Goal: Task Accomplishment & Management: Manage account settings

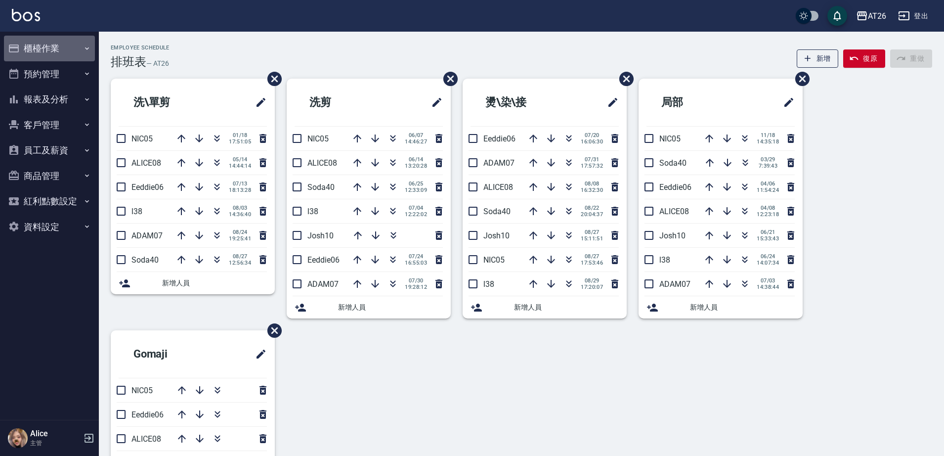
click at [68, 49] on button "櫃檯作業" at bounding box center [49, 49] width 91 height 26
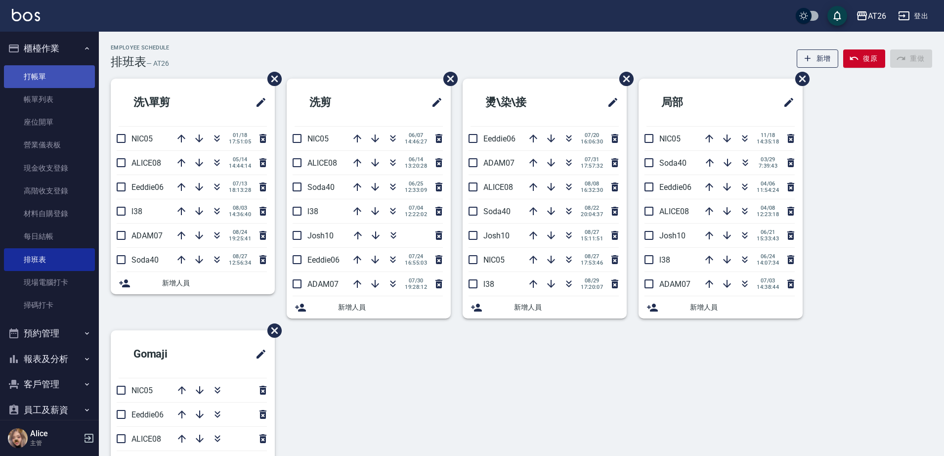
click at [72, 79] on link "打帳單" at bounding box center [49, 76] width 91 height 23
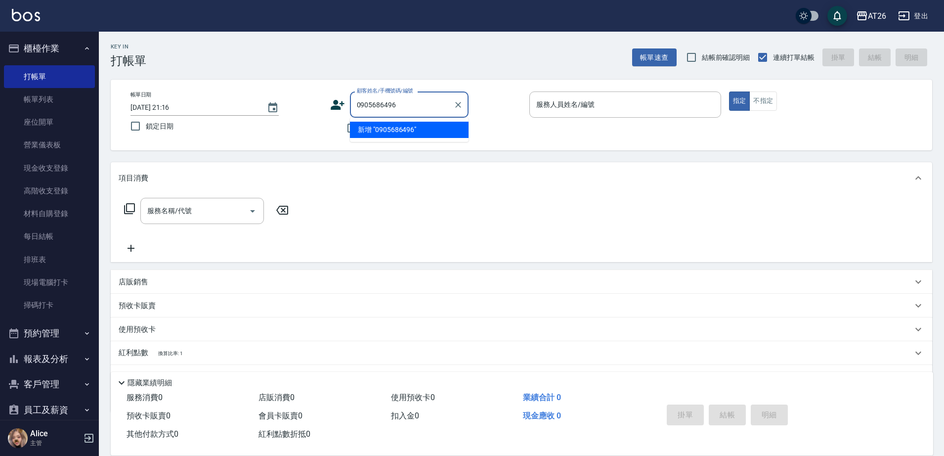
type input "0905686496"
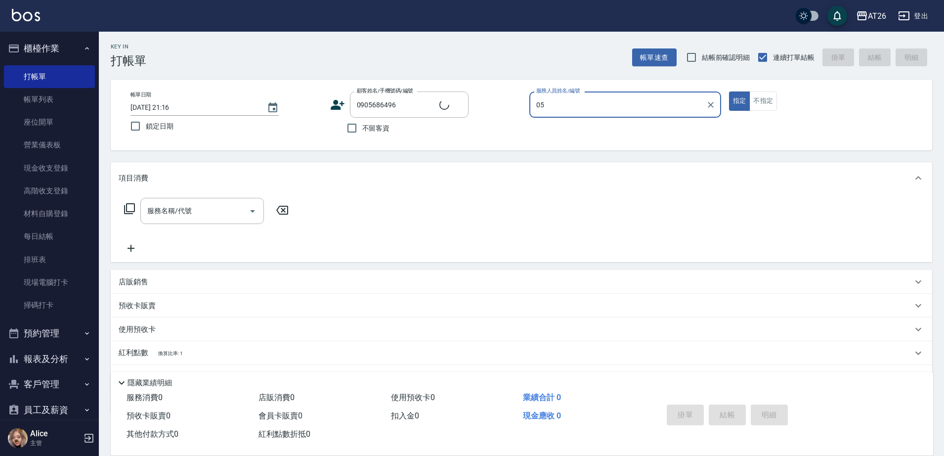
type input "NIC-05"
type button "true"
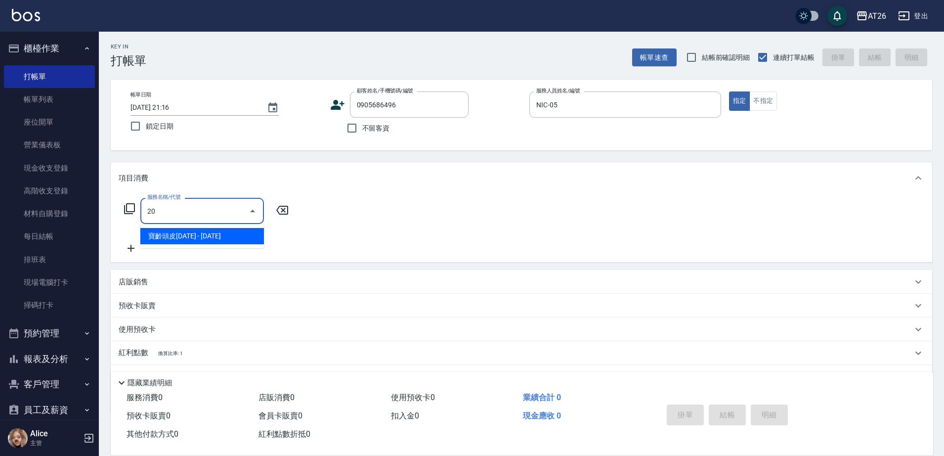
type input "201"
type input "20"
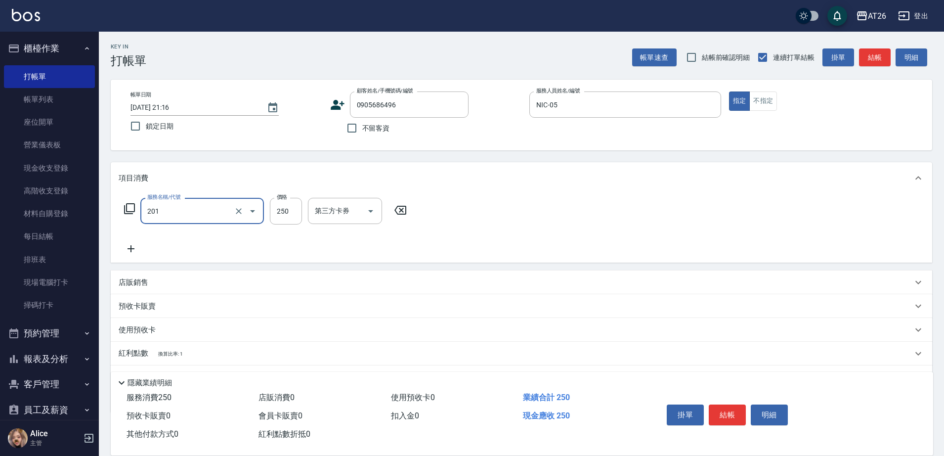
type input "洗髮(201)"
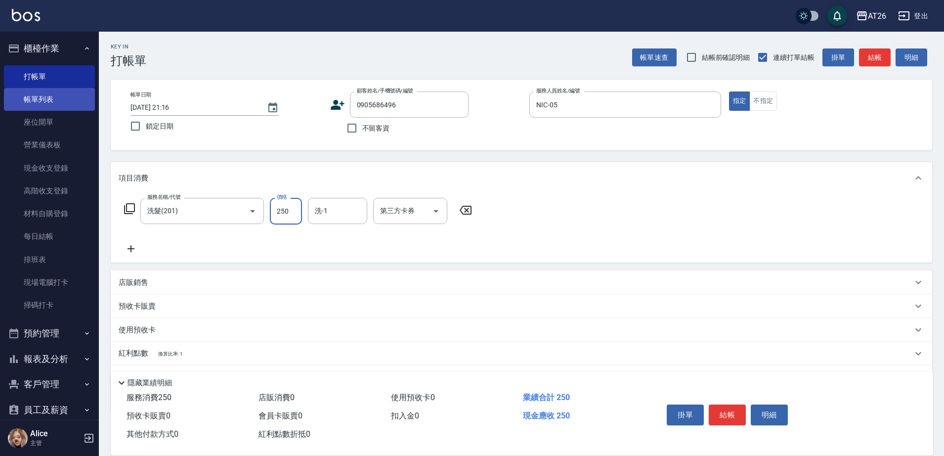
click at [71, 101] on link "帳單列表" at bounding box center [49, 99] width 91 height 23
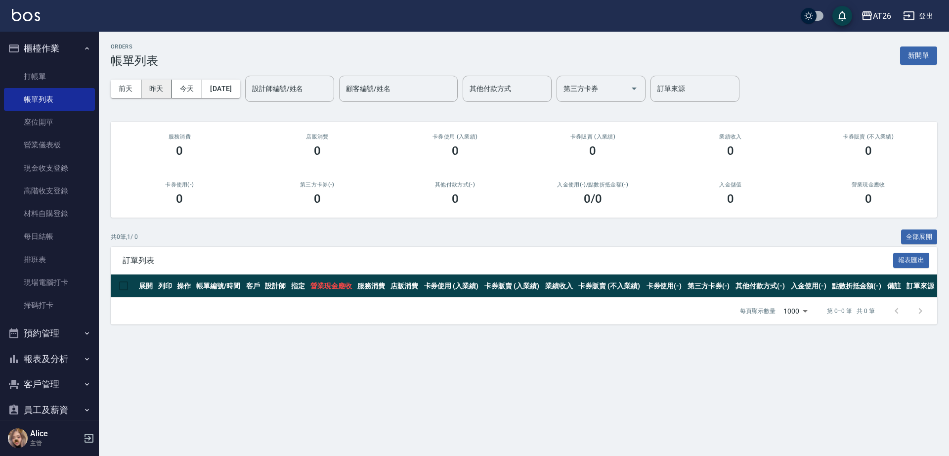
click at [164, 90] on button "昨天" at bounding box center [156, 89] width 31 height 18
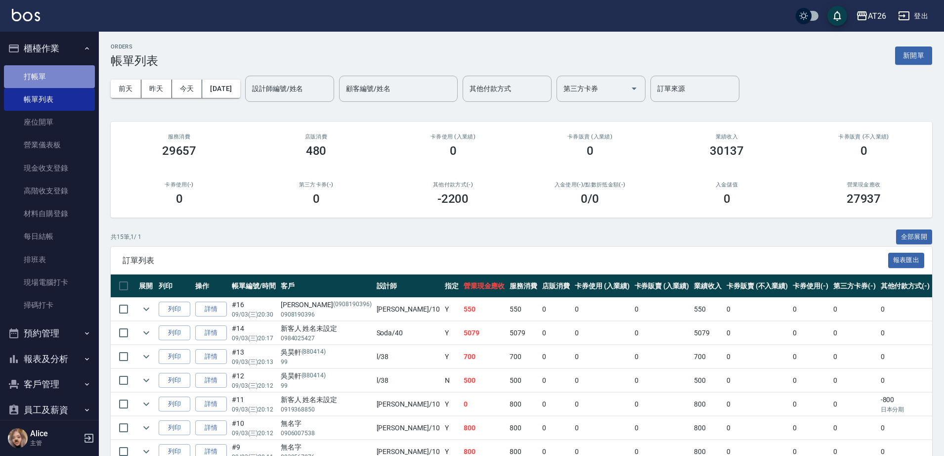
click at [78, 73] on link "打帳單" at bounding box center [49, 76] width 91 height 23
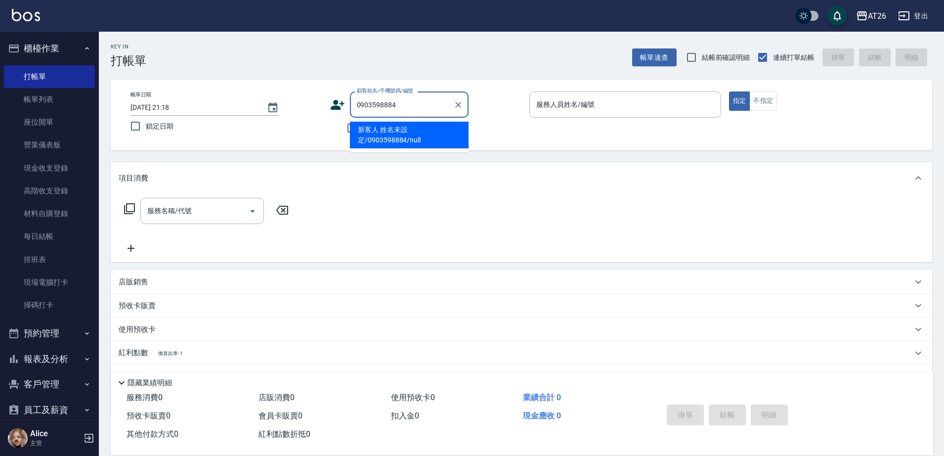
type input "新客人 姓名未設定/0903598884/null"
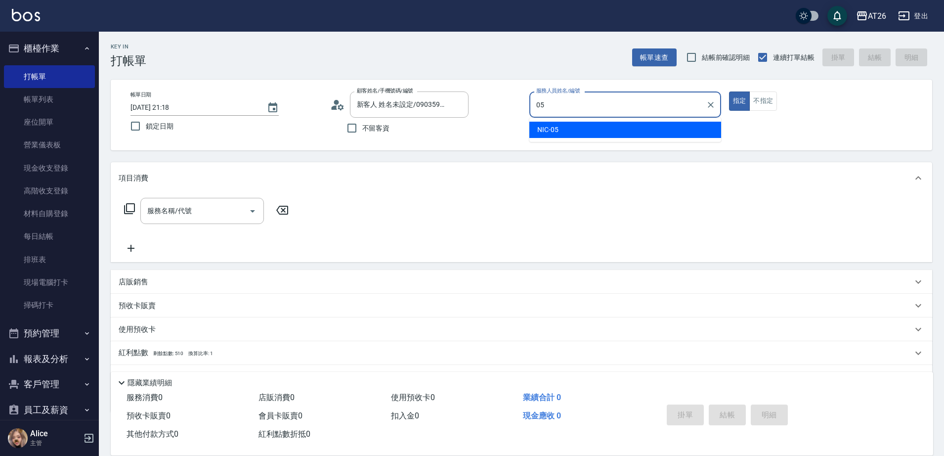
type input "NIC-05"
type button "true"
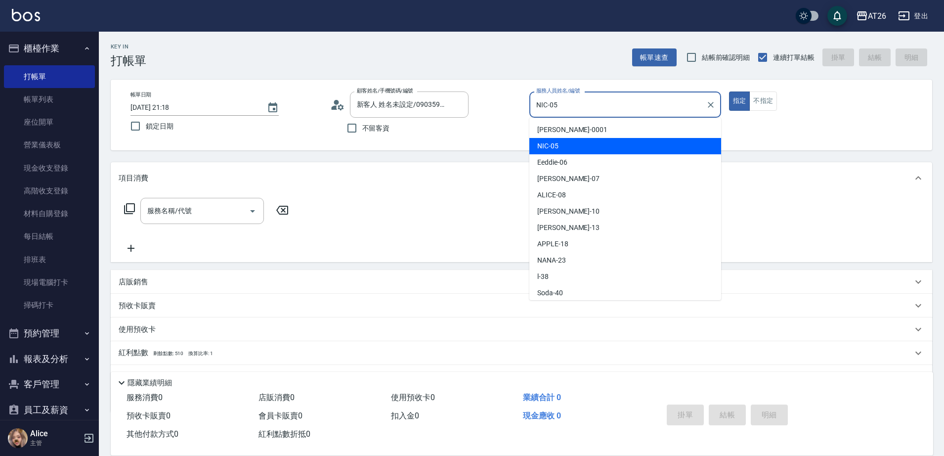
drag, startPoint x: 549, startPoint y: 99, endPoint x: 566, endPoint y: 104, distance: 18.1
click at [566, 104] on input "NIC-05" at bounding box center [618, 104] width 168 height 17
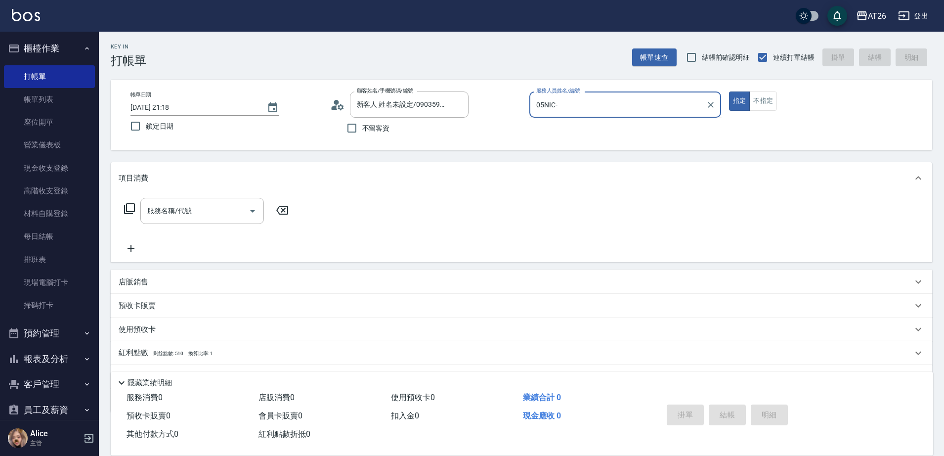
drag, startPoint x: 553, startPoint y: 103, endPoint x: 568, endPoint y: 104, distance: 15.9
click at [568, 104] on input "05NIC-" at bounding box center [618, 104] width 168 height 17
drag, startPoint x: 568, startPoint y: 104, endPoint x: 547, endPoint y: 103, distance: 20.8
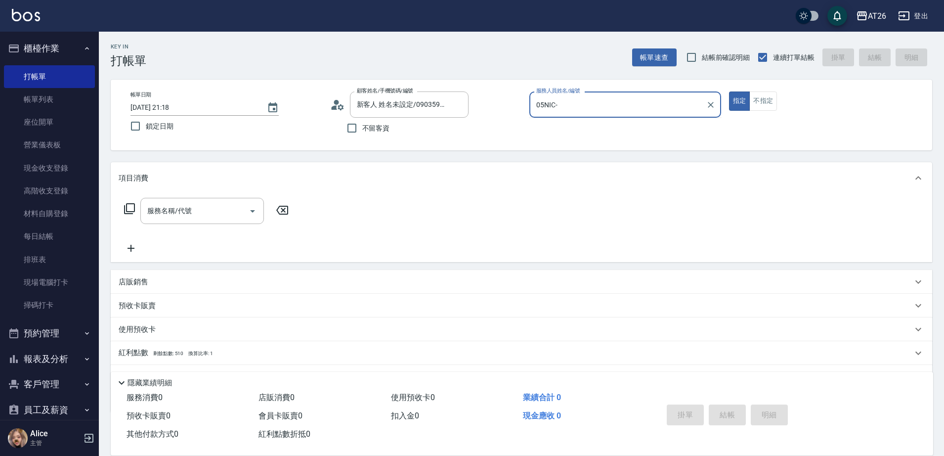
click at [547, 103] on input "05NIC-" at bounding box center [618, 104] width 168 height 17
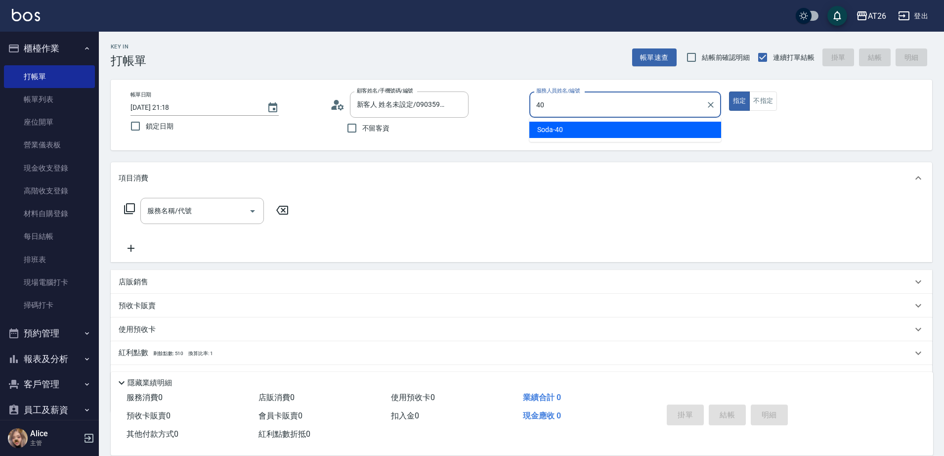
type input "Soda-40"
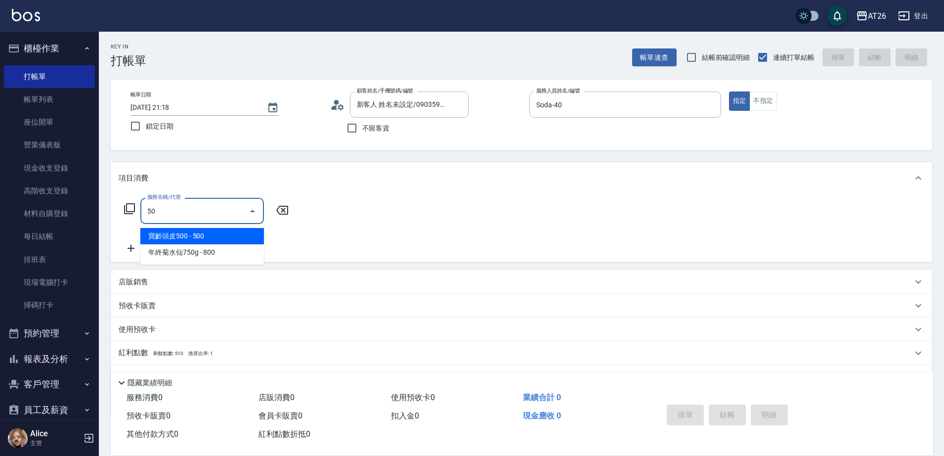
type input "501"
type input "120"
type input "染髮(501)"
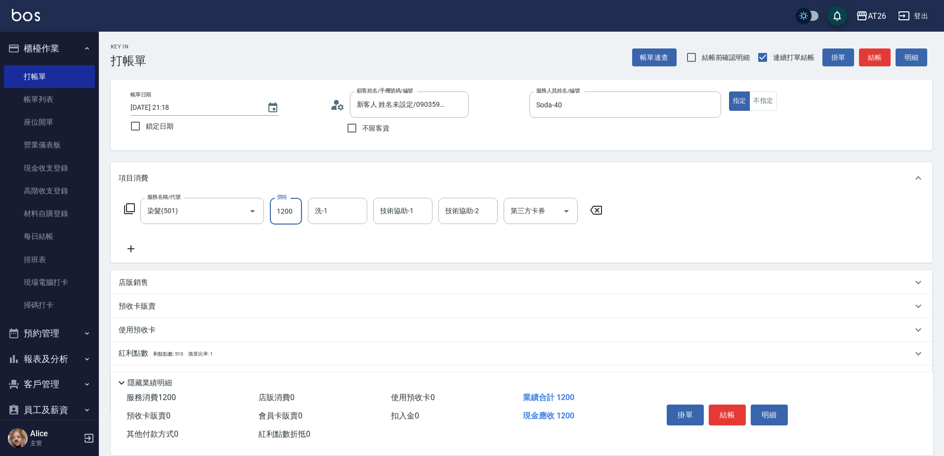
type input "5"
type input "0"
type input "518"
type input "50"
type input "5180"
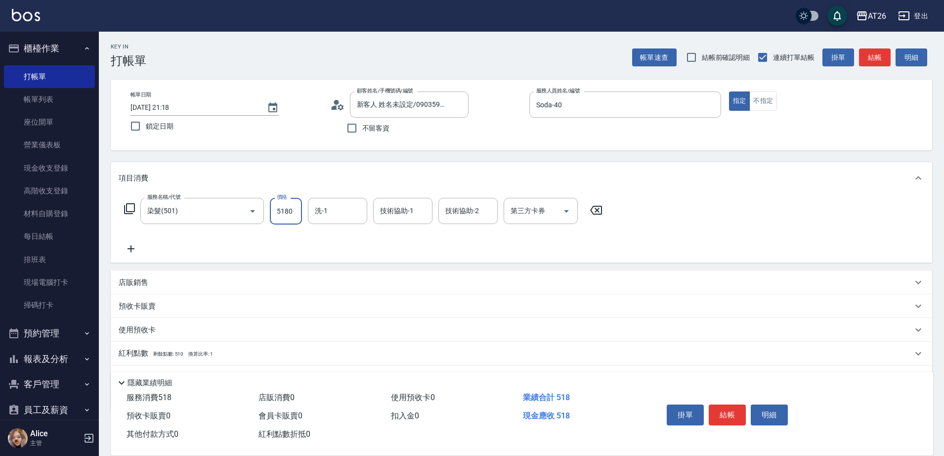
type input "510"
type input "5180"
type input "[PERSON_NAME]-46"
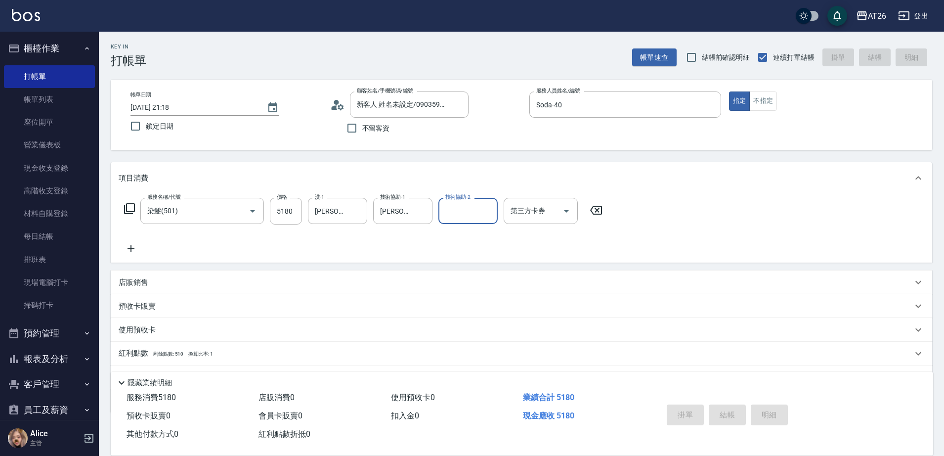
type input "[DATE] 21:19"
type input "0"
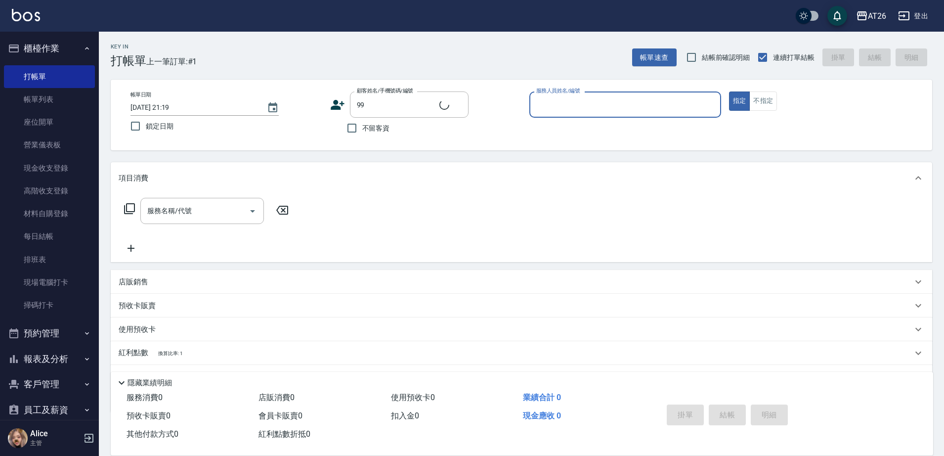
type input "[PERSON_NAME]/99/880414"
type input "Eeddie-06"
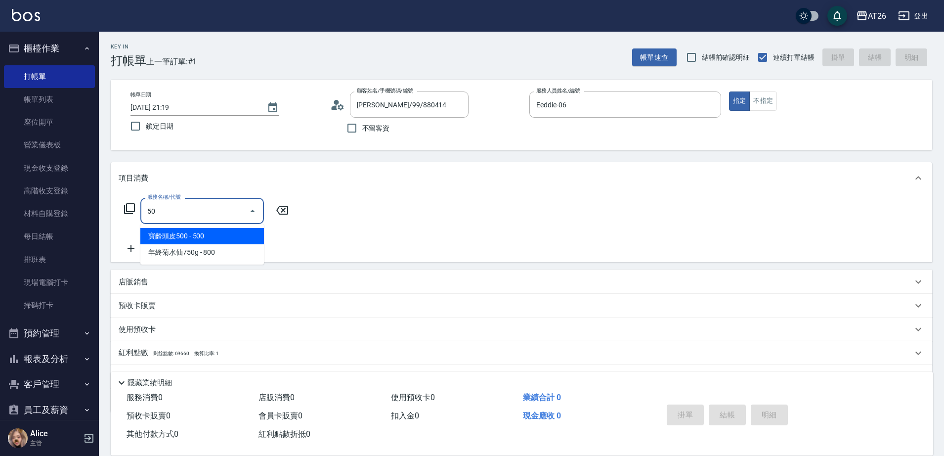
type input "501"
type input "120"
type input "染髮(501)"
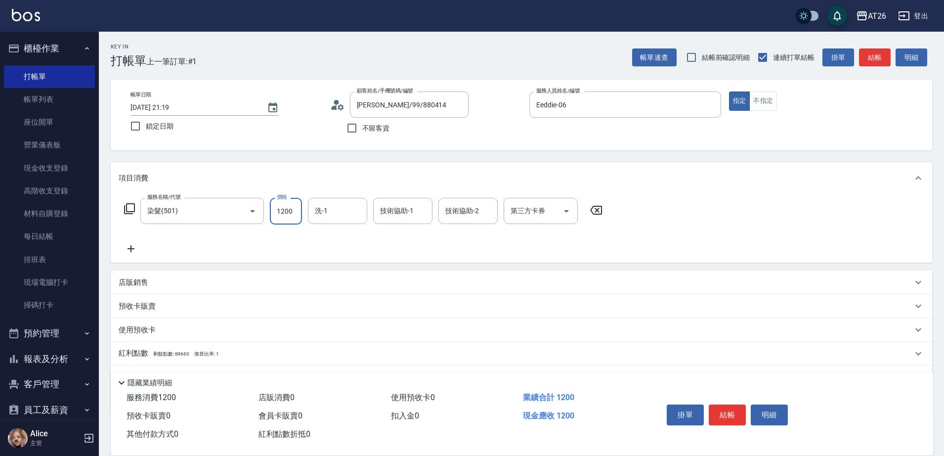
type input "2"
type input "0"
type input "200"
type input "20"
type input "2000"
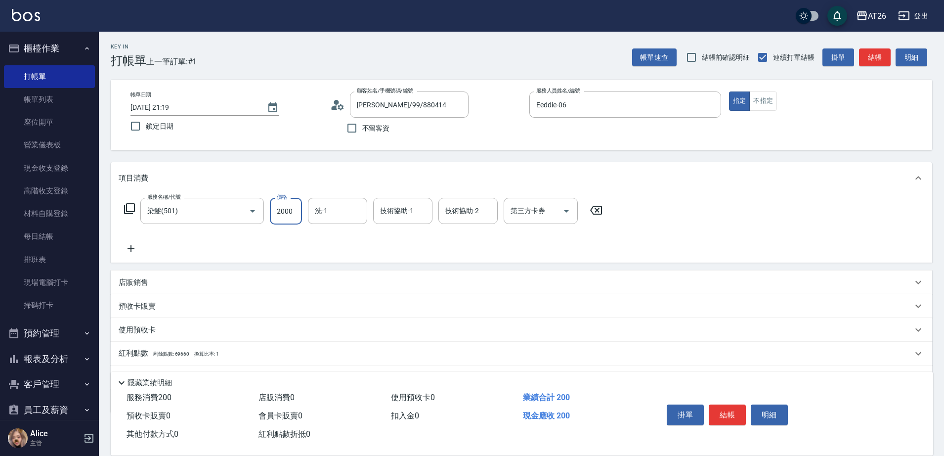
type input "200"
type input "2000"
type input "[PERSON_NAME]-44"
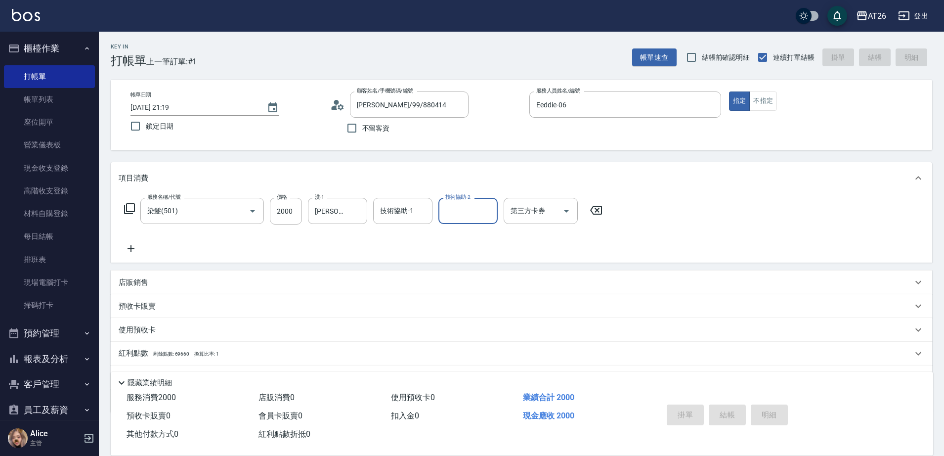
type input "0"
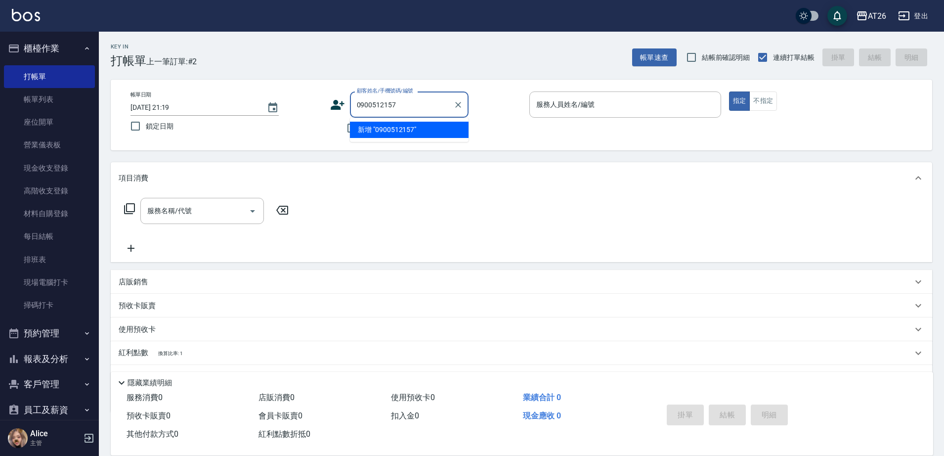
type input "0900512157"
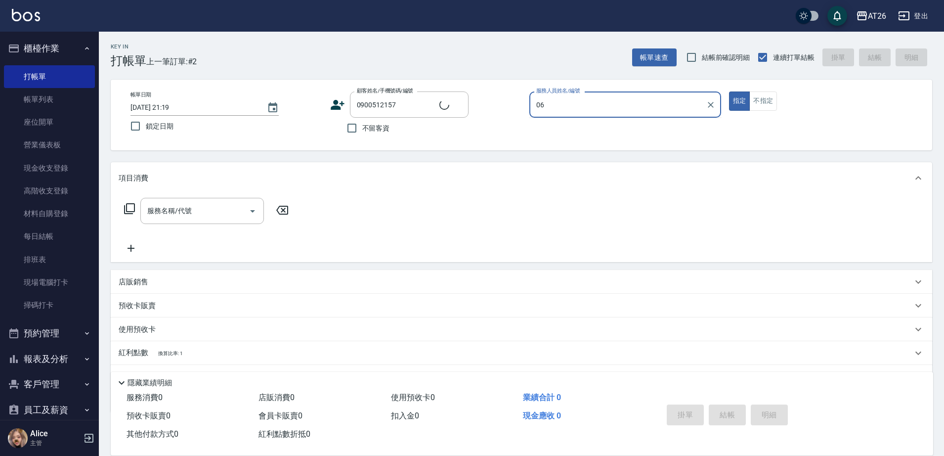
type input "Eeddie-06"
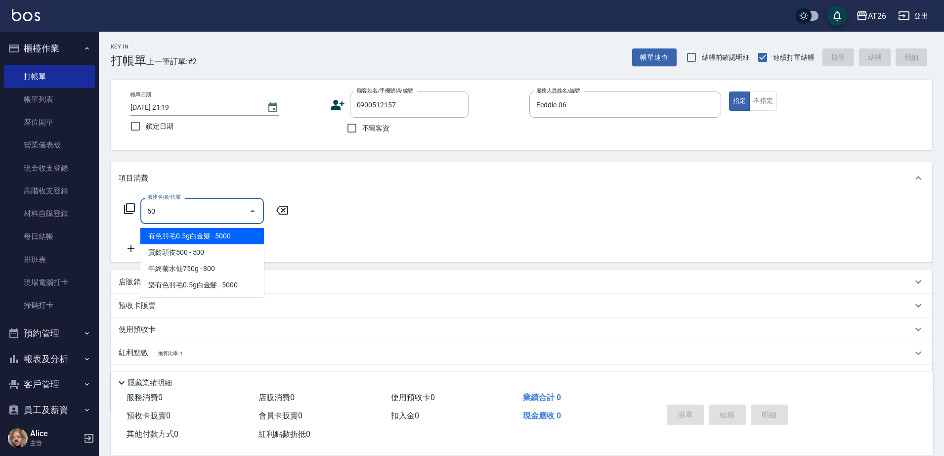
type input "501"
type input "120"
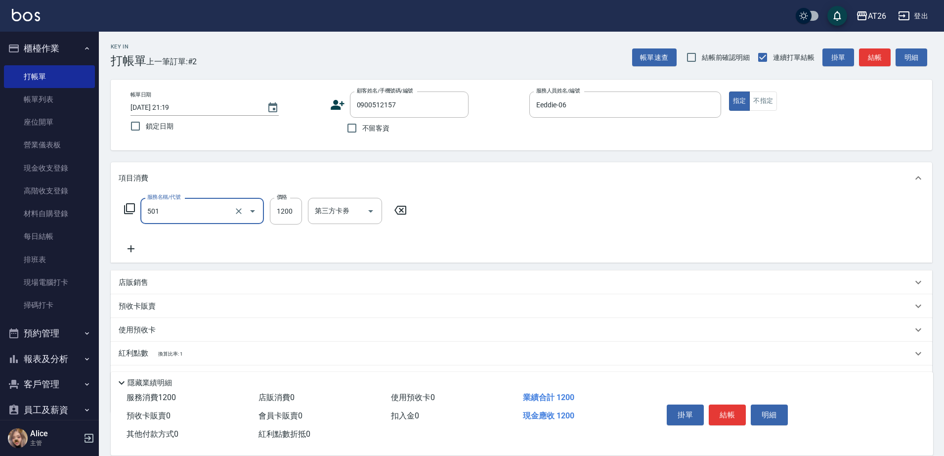
type input "染髮(501)"
type input "3"
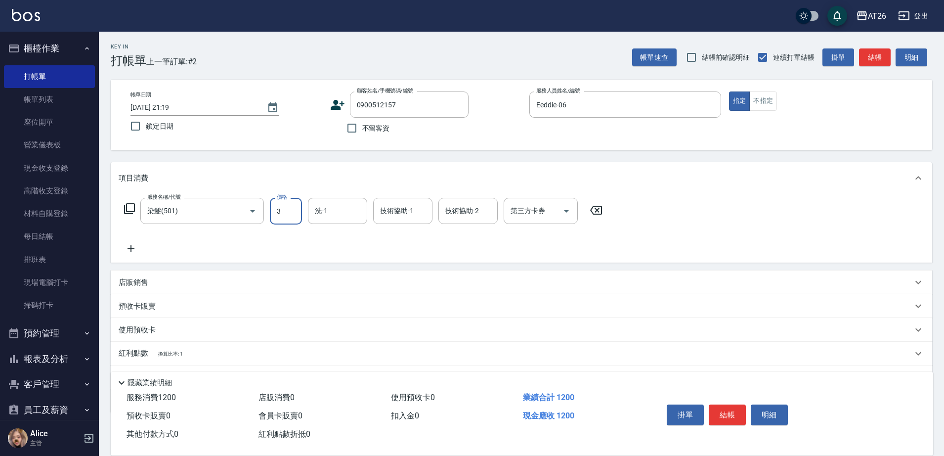
type input "0"
type input "399"
type input "30"
type input "3999"
type input "390"
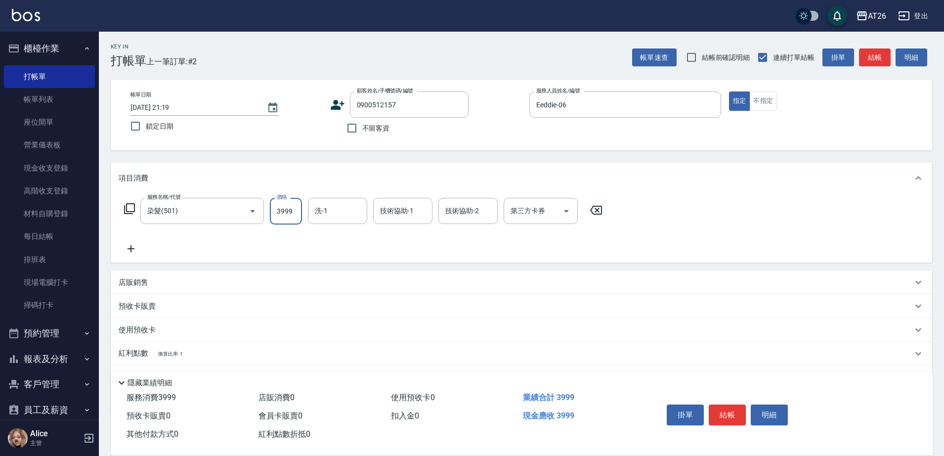
type input "3999"
type input "[PERSON_NAME]-46"
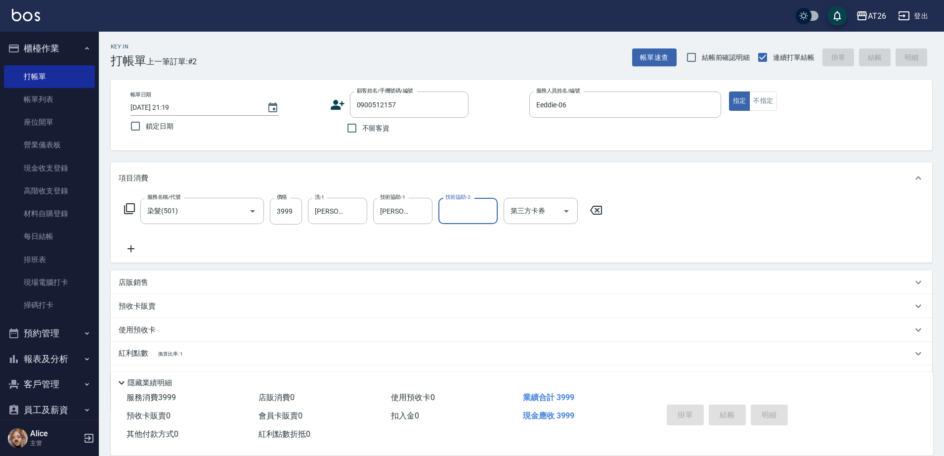
type input "0"
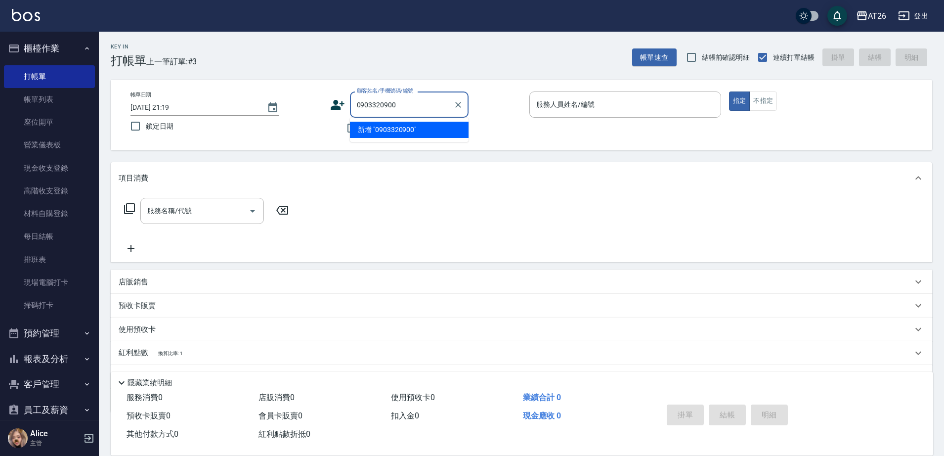
type input "0903320900"
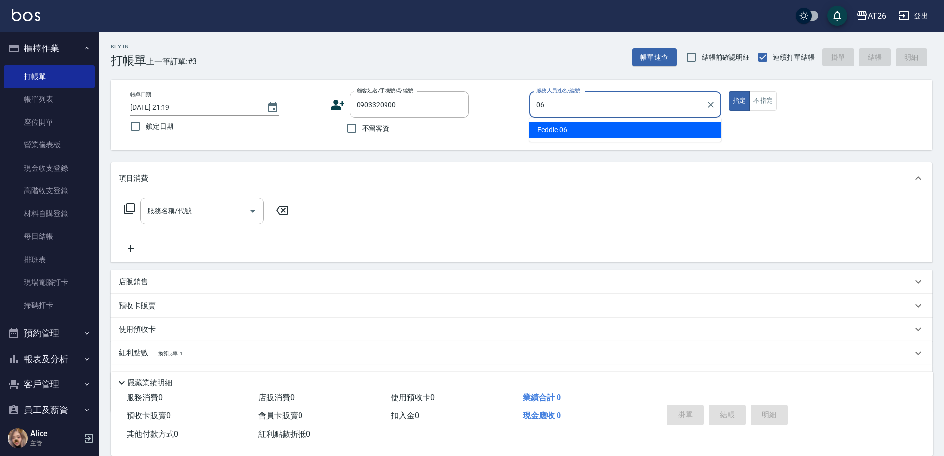
type input "Eeddie-06"
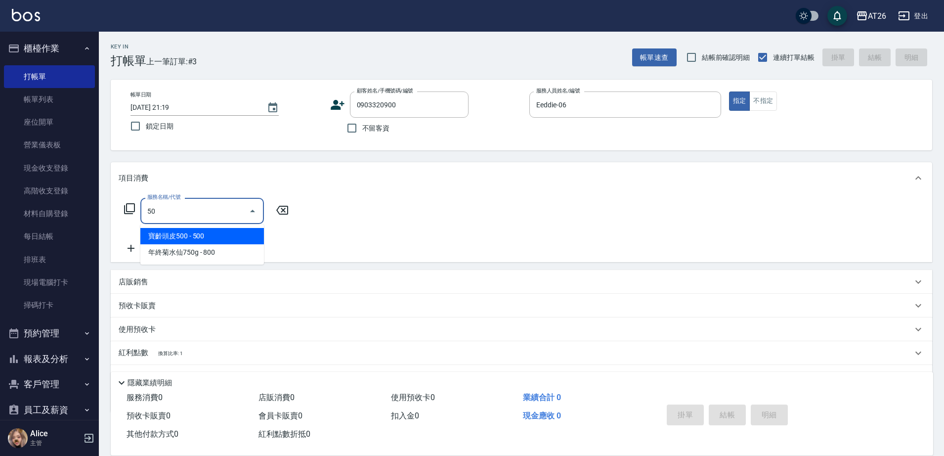
type input "501"
type input "120"
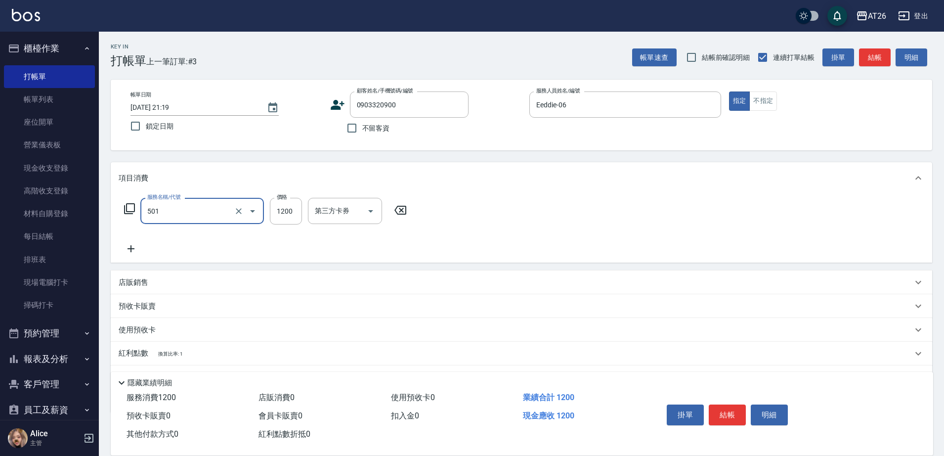
type input "染髮(501)"
type input "2"
type input "0"
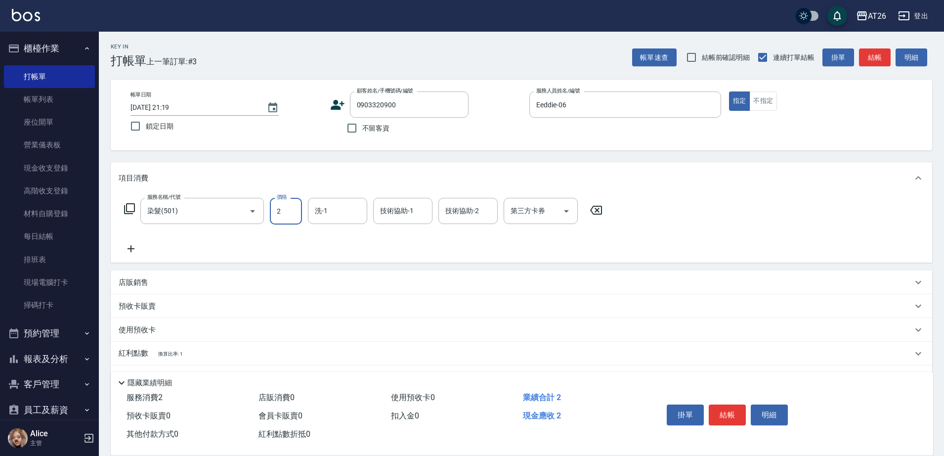
type input "27"
type input "20"
type input "2700"
type input "270"
type input "2700"
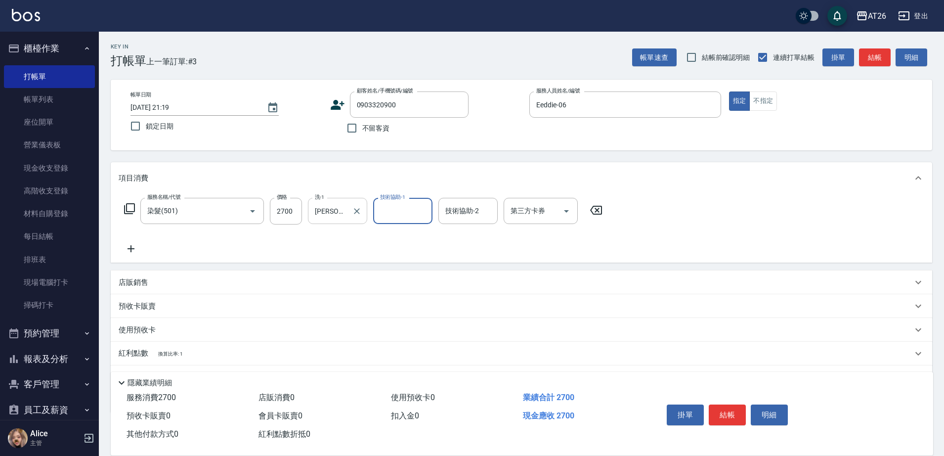
click at [348, 210] on div "[PERSON_NAME]-46 洗-1" at bounding box center [337, 211] width 59 height 26
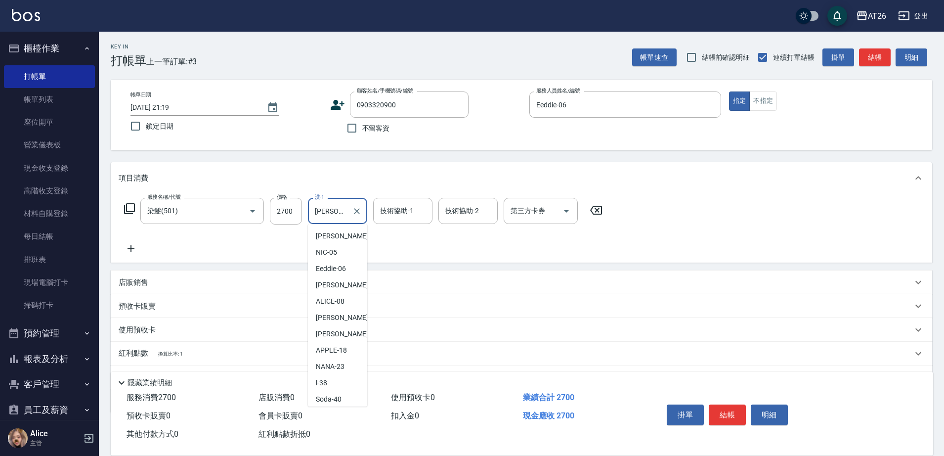
scroll to position [66, 0]
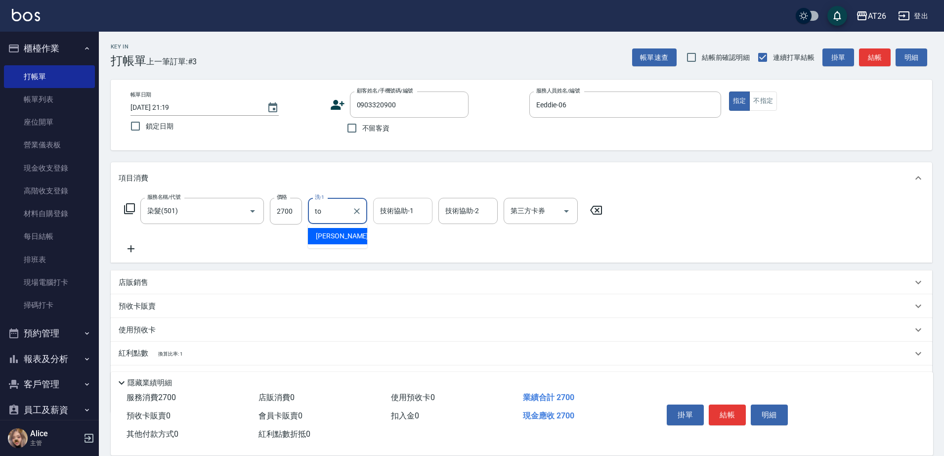
type input "t"
type input "45"
click at [350, 214] on input "洗-1" at bounding box center [337, 210] width 50 height 17
type input "[PERSON_NAME]-47"
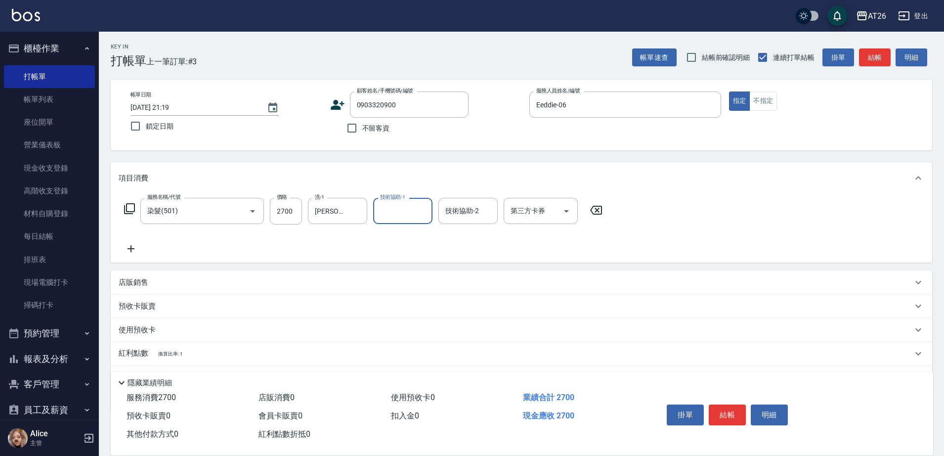
drag, startPoint x: 372, startPoint y: 224, endPoint x: 398, endPoint y: 241, distance: 31.0
click at [376, 225] on div "服務名稱/代號 染髮(501) 服務名稱/代號 價格 2700 價格 洗-1 [PERSON_NAME]-47 洗-1 技術協助-1 技術協助-1 技術協助-…" at bounding box center [364, 226] width 490 height 57
click at [357, 208] on icon "Clear" at bounding box center [357, 211] width 10 height 10
type input "Tammy-47"
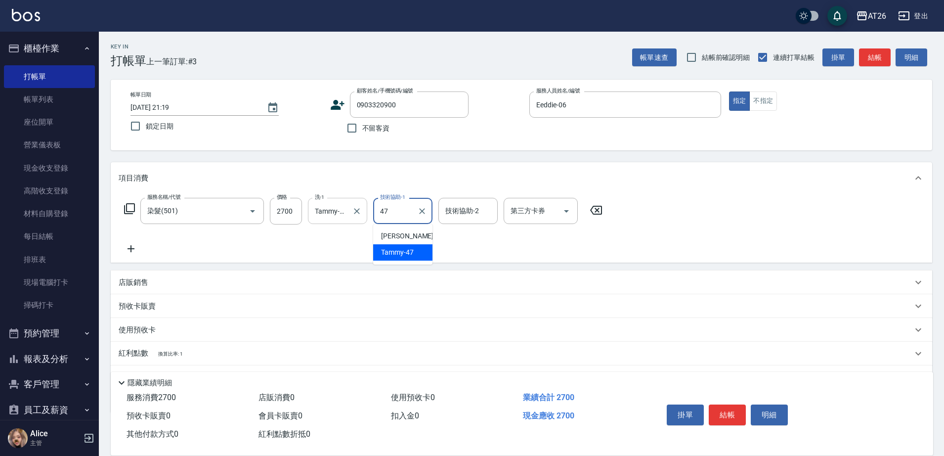
type input "Tammy-47"
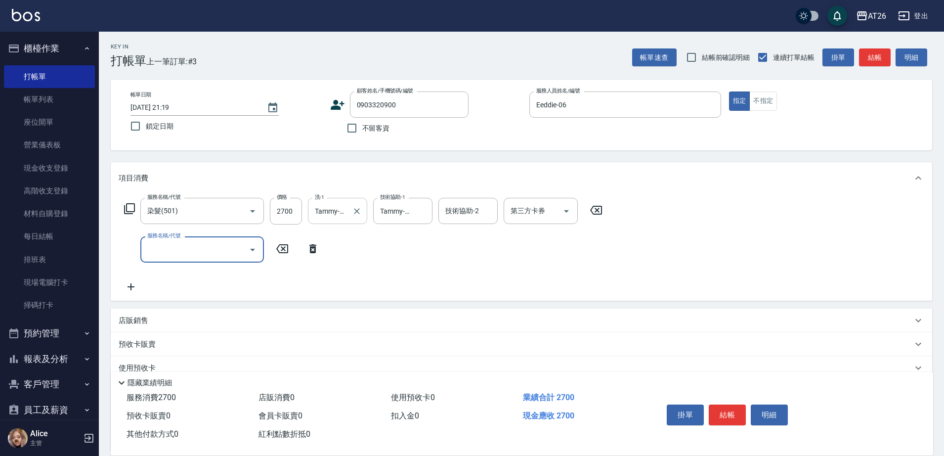
type input "5"
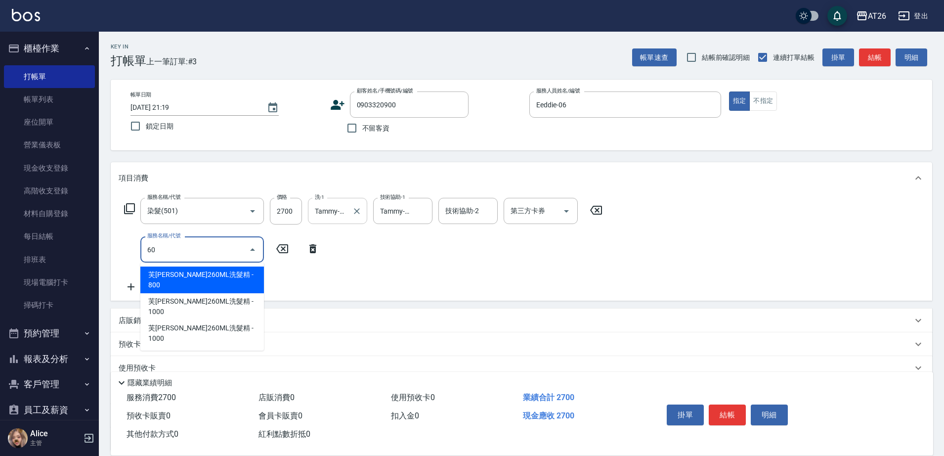
type input "609"
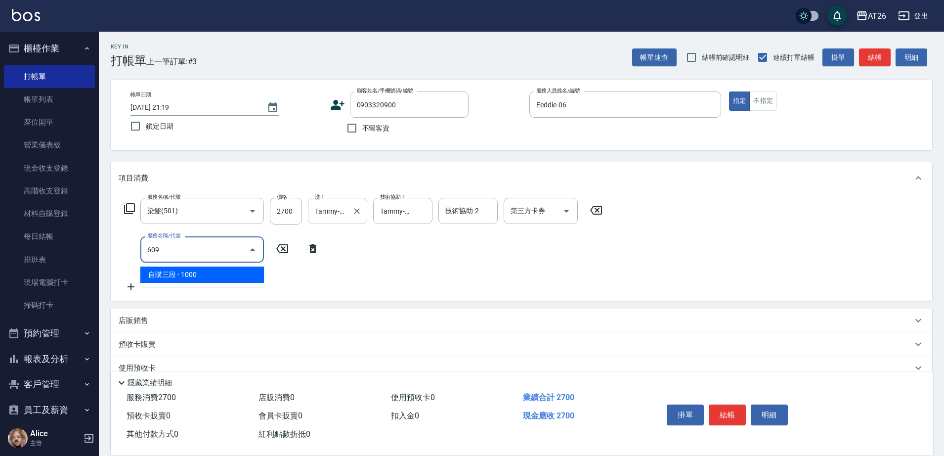
type input "370"
type input "自購三段(609)"
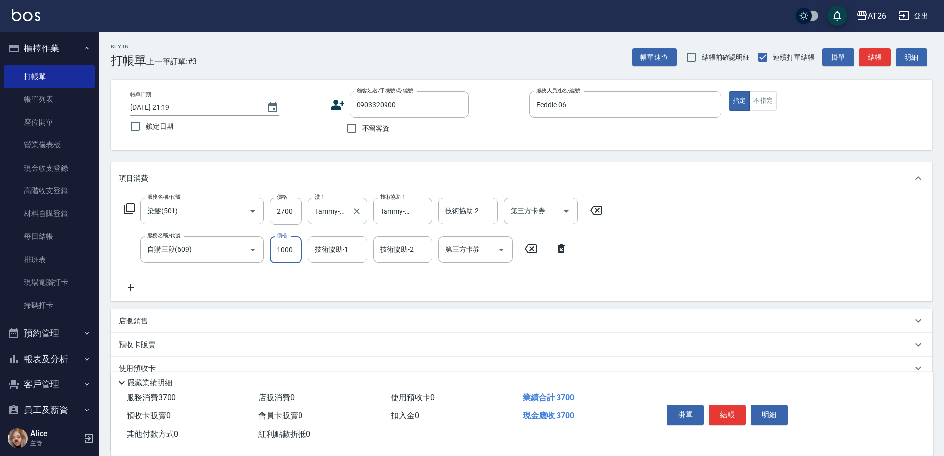
type input "2"
type input "270"
type input "250"
type input "290"
type input "2500"
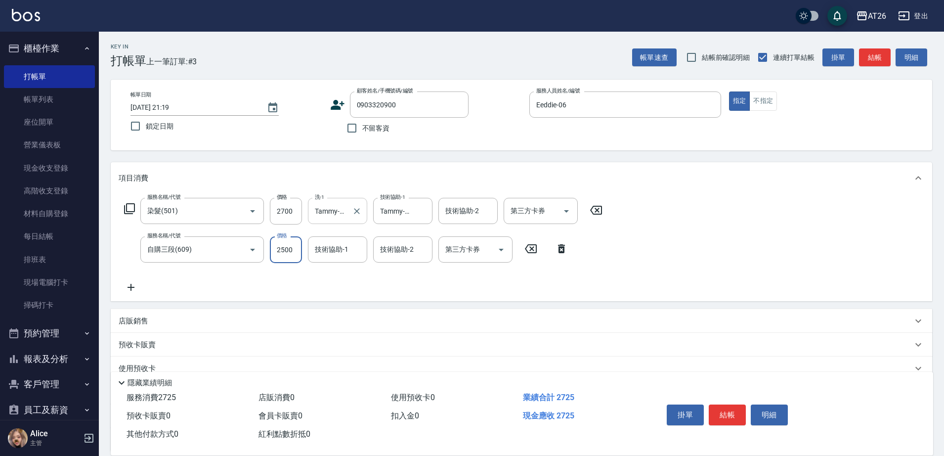
type input "520"
type input "2500"
type input "[PERSON_NAME]-46"
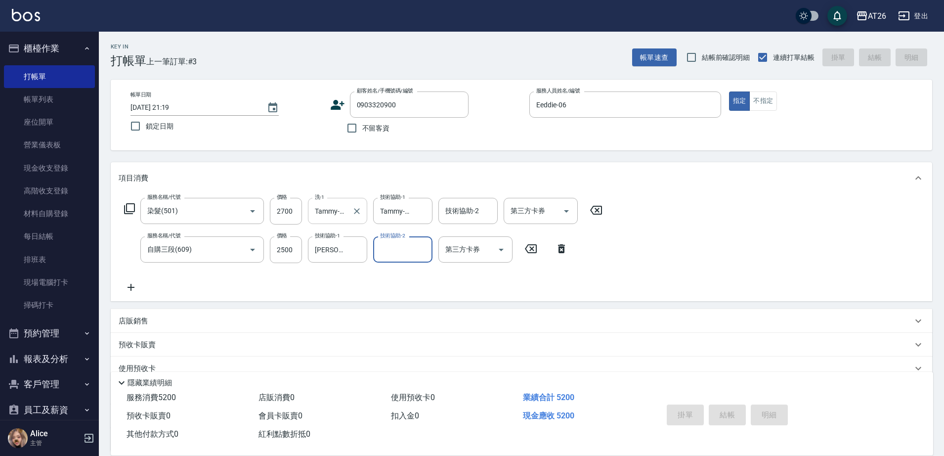
type input "[DATE] 21:20"
type input "0"
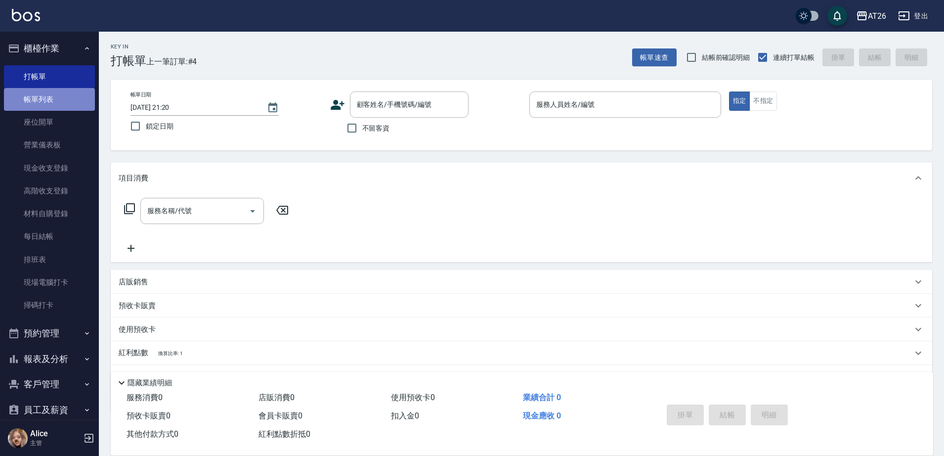
click at [76, 98] on link "帳單列表" at bounding box center [49, 99] width 91 height 23
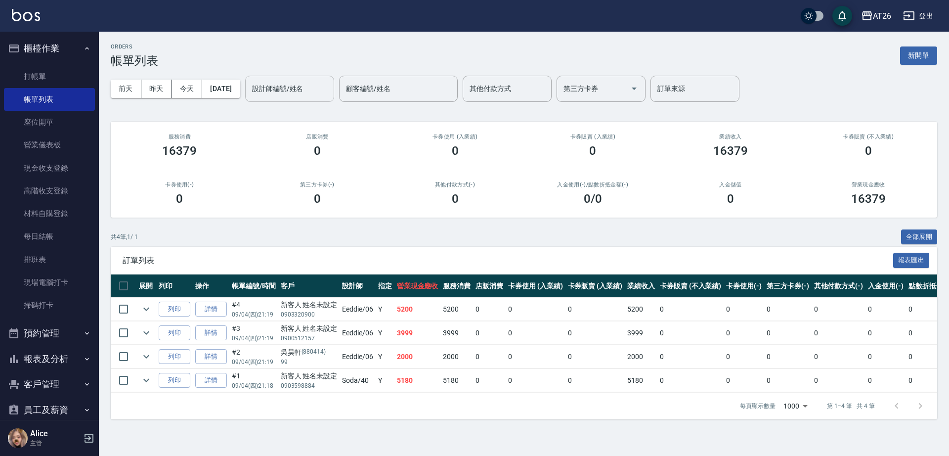
click at [273, 83] on div "設計師編號/姓名 設計師編號/姓名" at bounding box center [289, 89] width 89 height 26
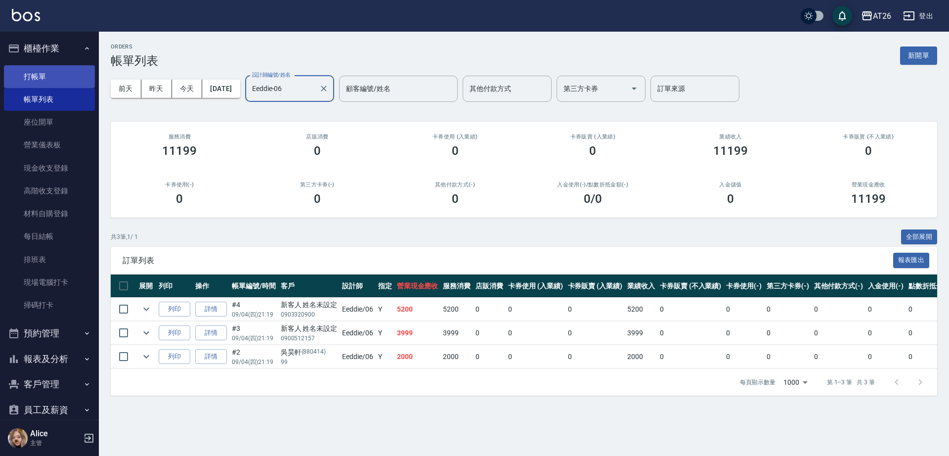
type input "Eeddie-06"
click at [44, 83] on link "打帳單" at bounding box center [49, 76] width 91 height 23
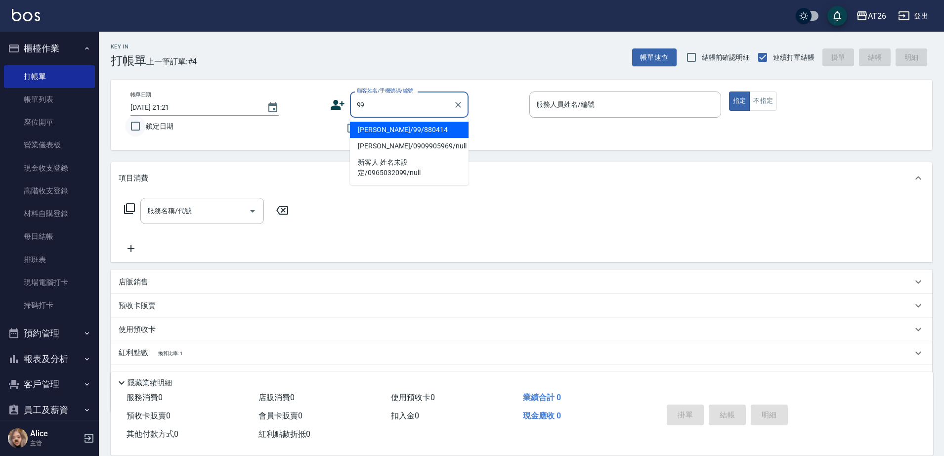
type input "[PERSON_NAME]/99/880414"
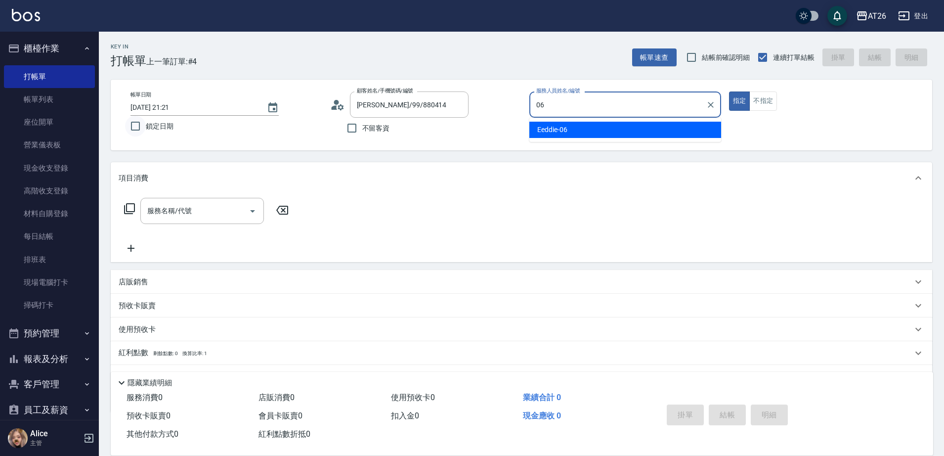
type input "Eeddie-06"
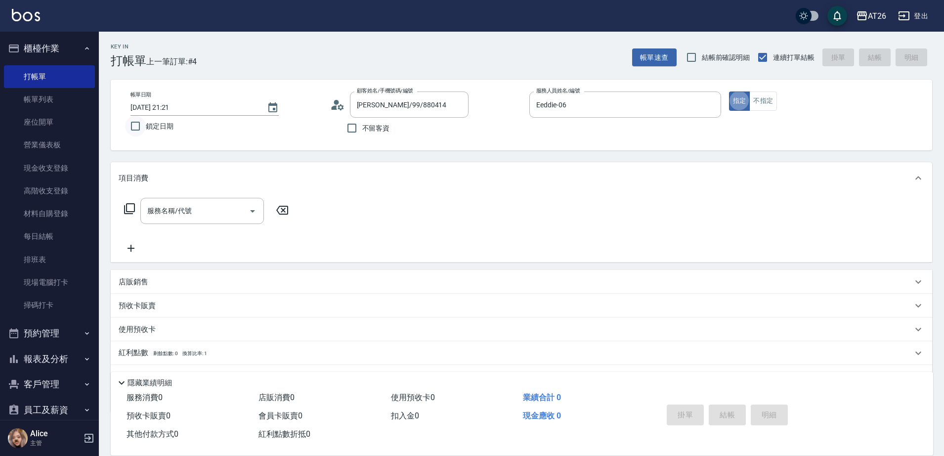
type button "true"
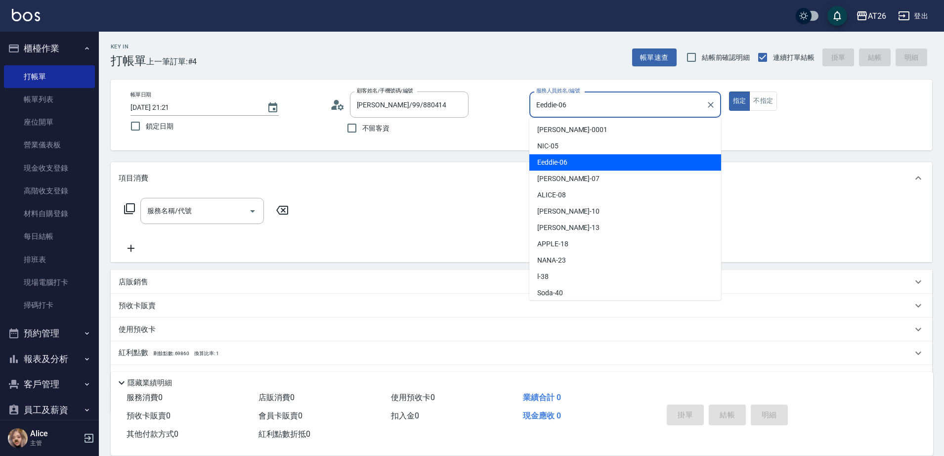
drag, startPoint x: 573, startPoint y: 96, endPoint x: 531, endPoint y: 103, distance: 43.1
click at [531, 103] on div "Eeddie-06 服務人員姓名/編號" at bounding box center [625, 104] width 192 height 26
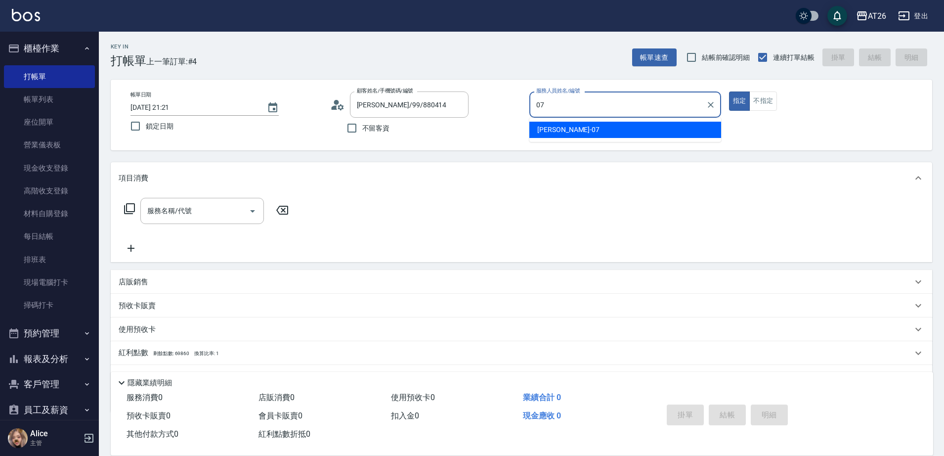
type input "[PERSON_NAME]-07"
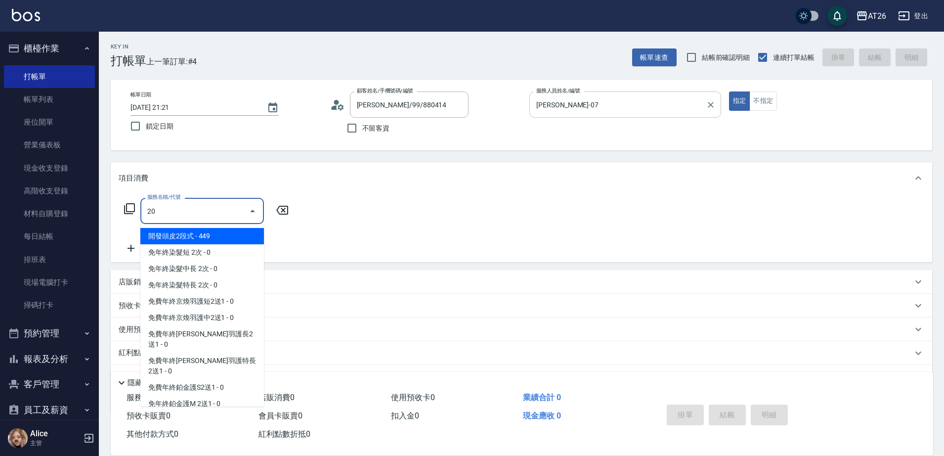
type input "201"
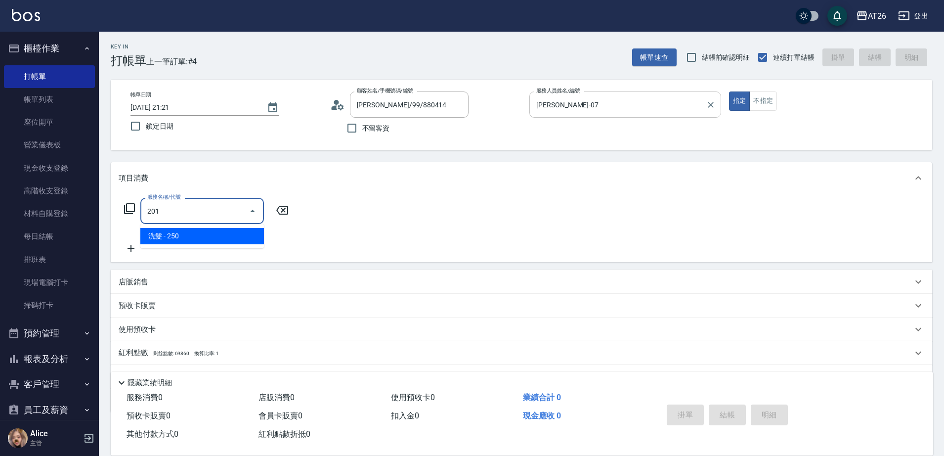
type input "20"
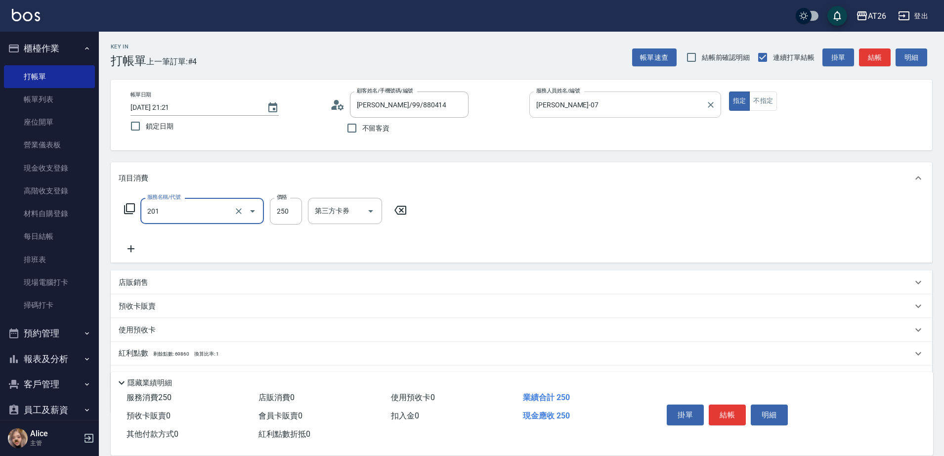
type input "洗髮(201)"
click at [239, 214] on icon "Clear" at bounding box center [239, 211] width 10 height 10
type input "0"
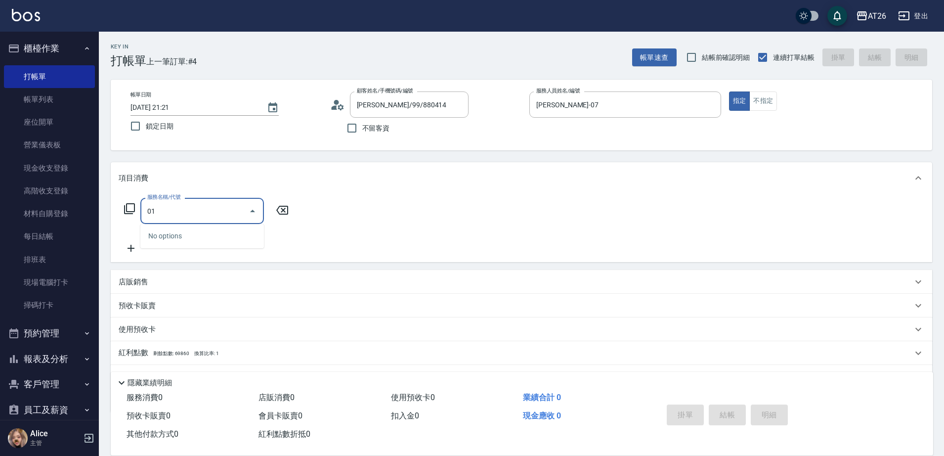
click at [235, 207] on input "01" at bounding box center [195, 210] width 100 height 17
click at [238, 210] on input "01" at bounding box center [195, 210] width 100 height 17
drag, startPoint x: 189, startPoint y: 211, endPoint x: 142, endPoint y: 209, distance: 47.0
click at [142, 209] on div "01 服務名稱/代號" at bounding box center [202, 211] width 124 height 26
type input "501"
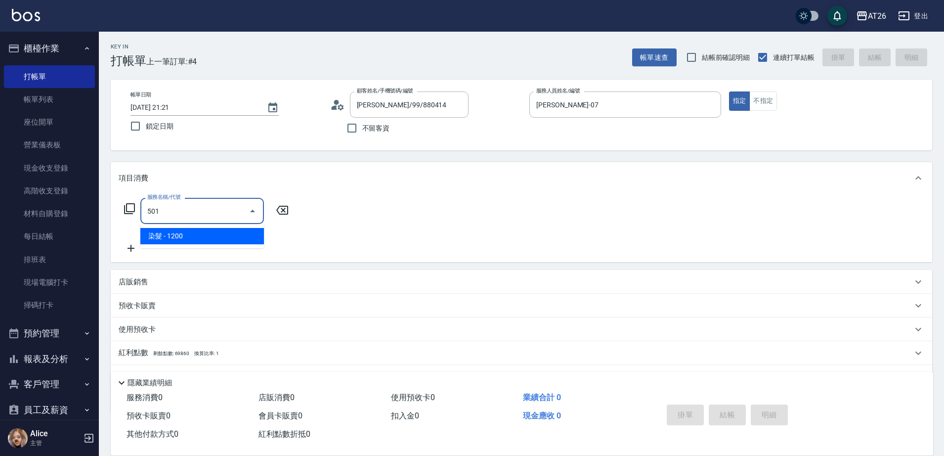
type input "120"
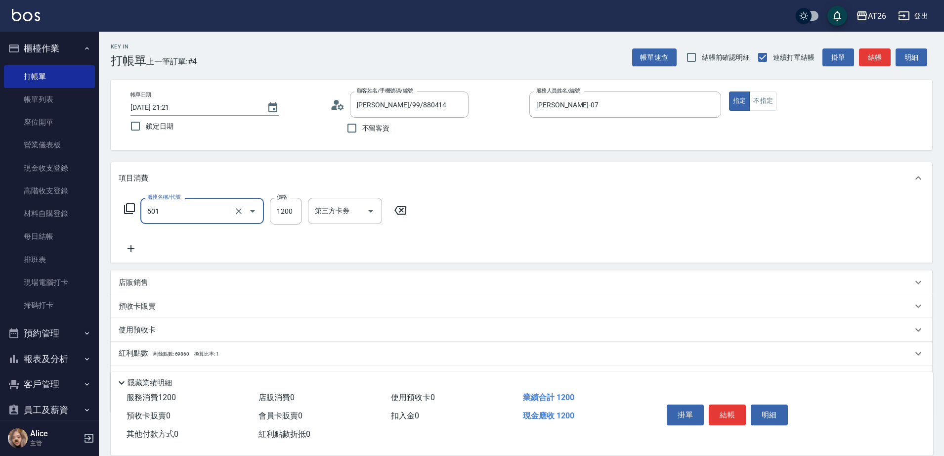
type input "染髮(501)"
type input "2"
type input "0"
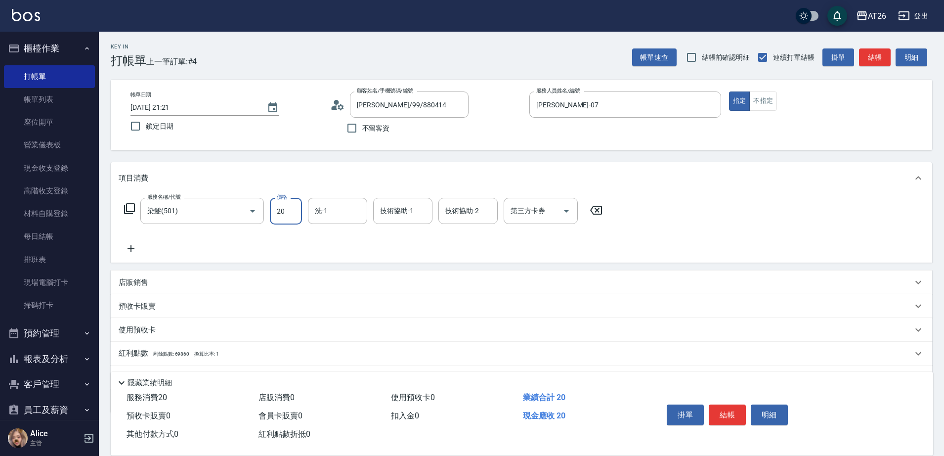
type input "200"
type input "20"
type input "2000"
type input "200"
type input "2000"
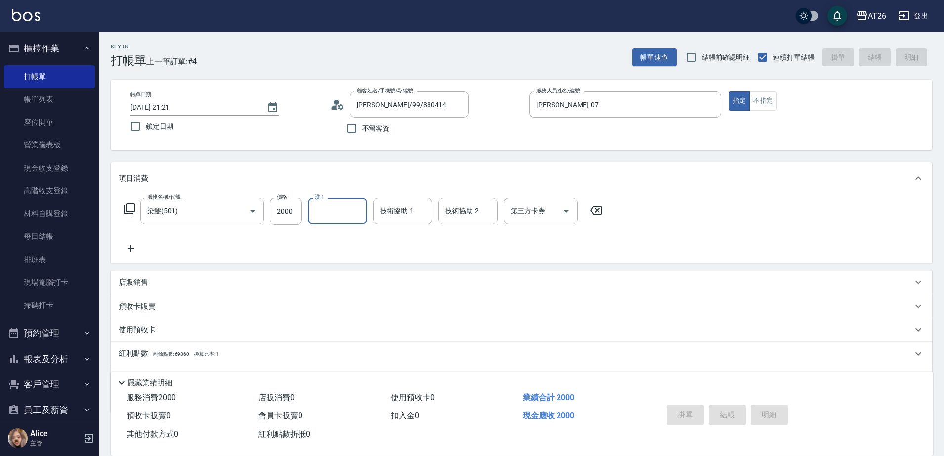
type input "0"
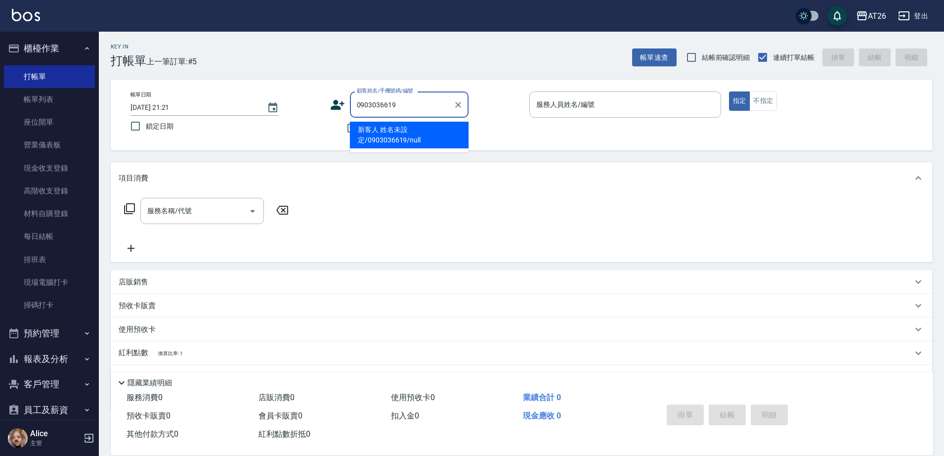
type input "新客人 姓名未設定/0903036619/null"
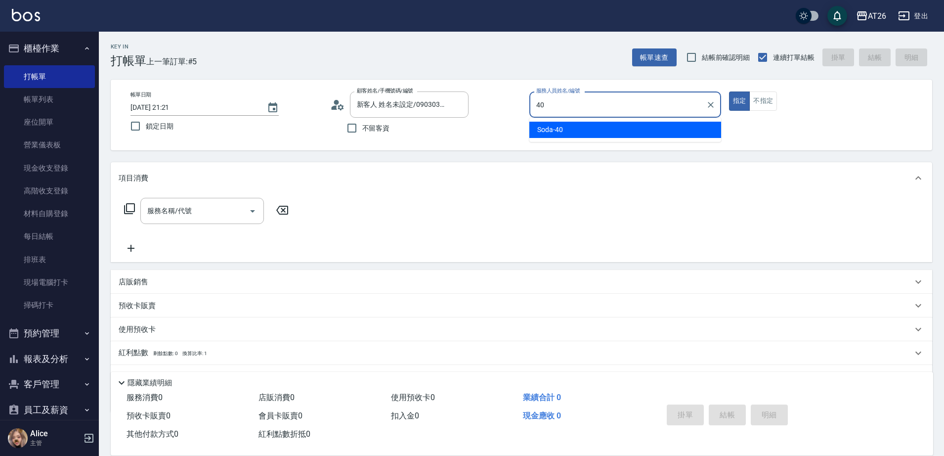
type input "Soda-40"
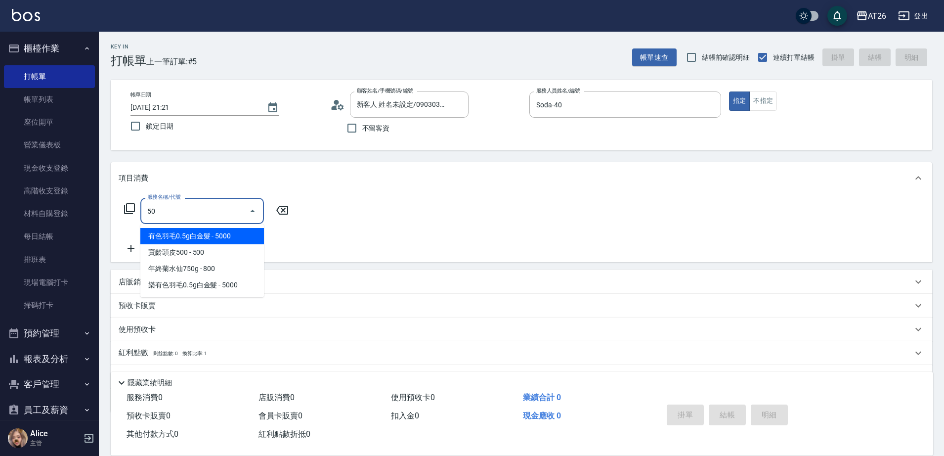
type input "501"
type input "120"
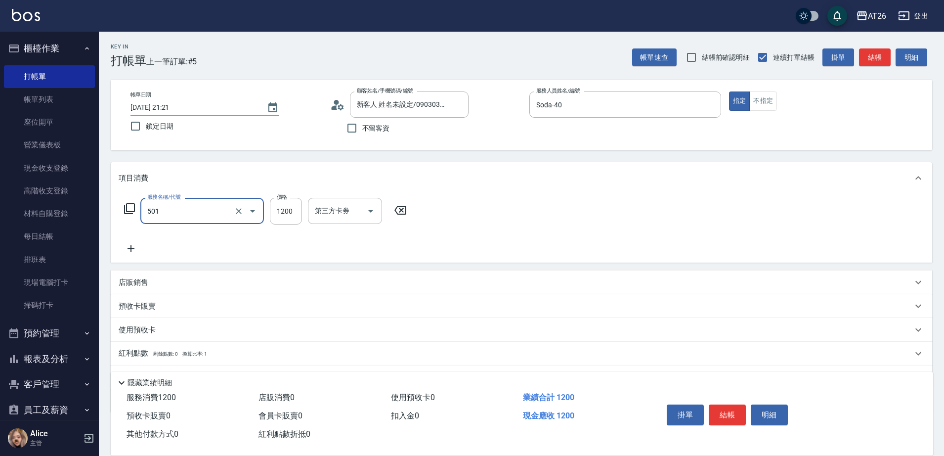
type input "染髮(501)"
type input "2"
type input "0"
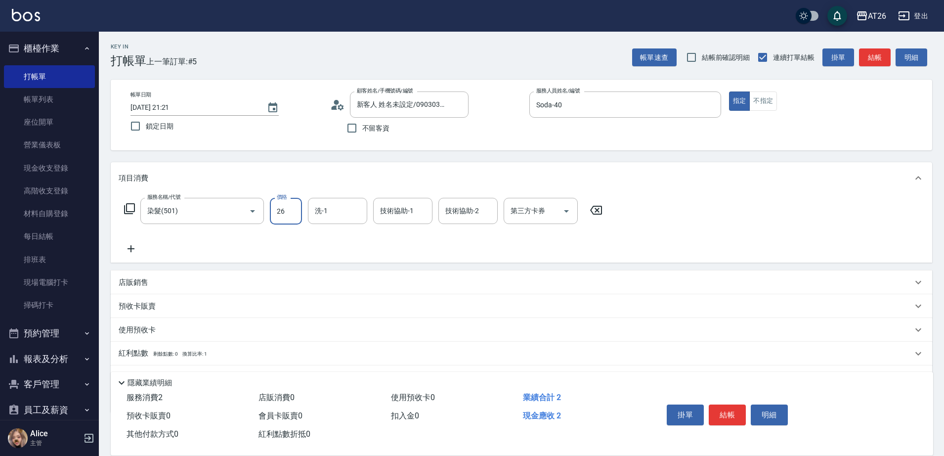
type input "268"
type input "20"
type input "2680"
type input "260"
type input "2680"
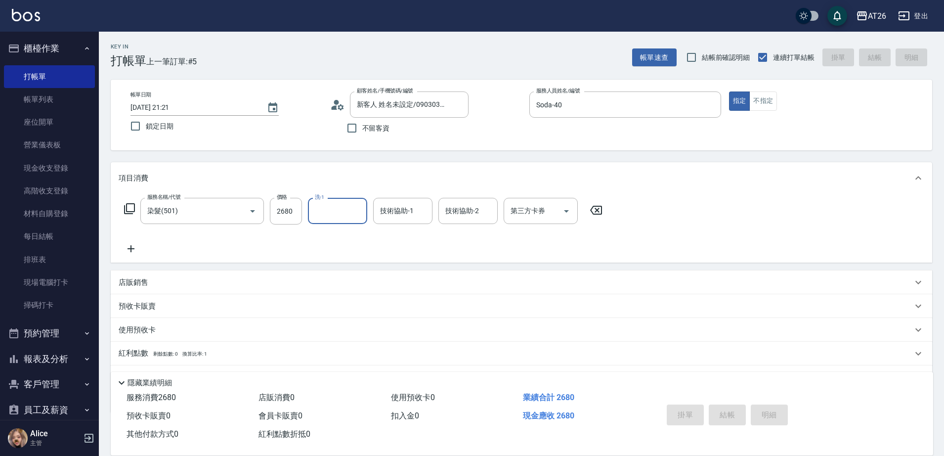
type input "0"
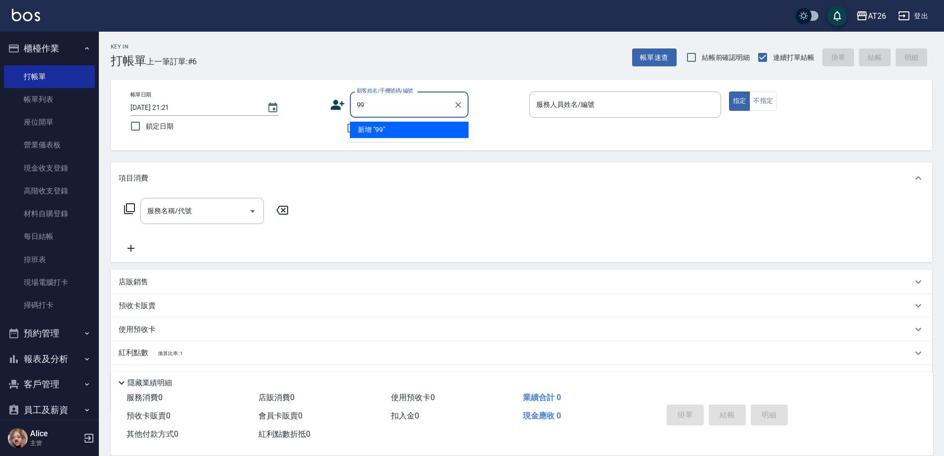
type input "99"
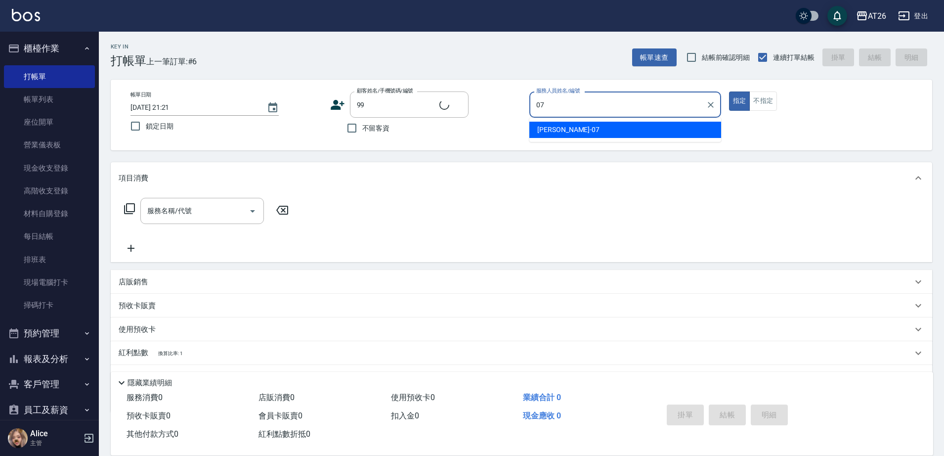
type input "07"
type input "[PERSON_NAME]/99/880414"
type input "[PERSON_NAME]-07"
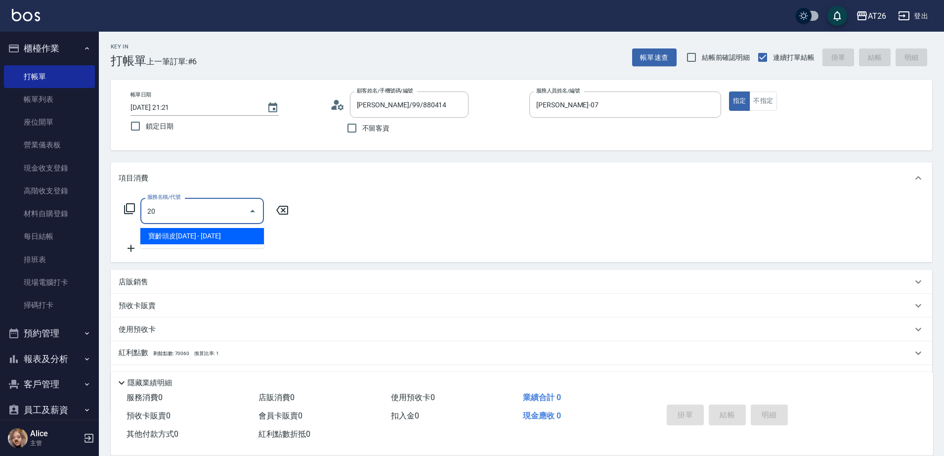
type input "201"
type input "20"
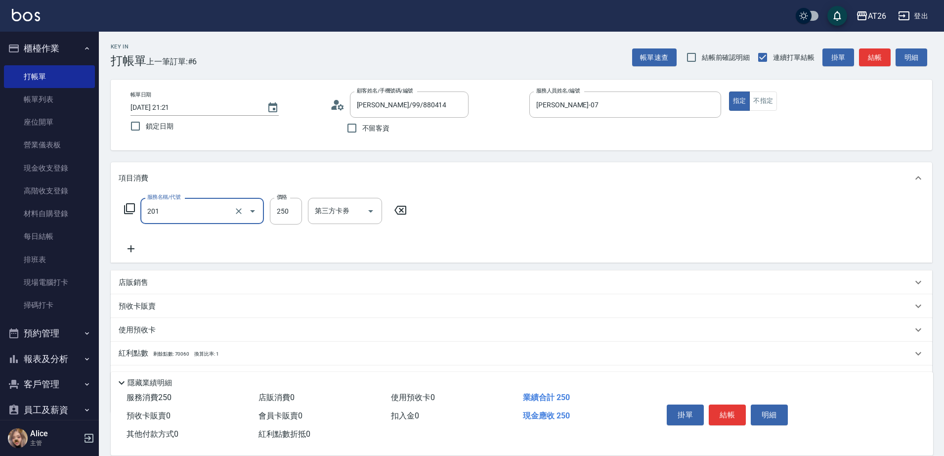
type input "洗髮(201)"
type input "3"
type input "0"
type input "359"
type input "30"
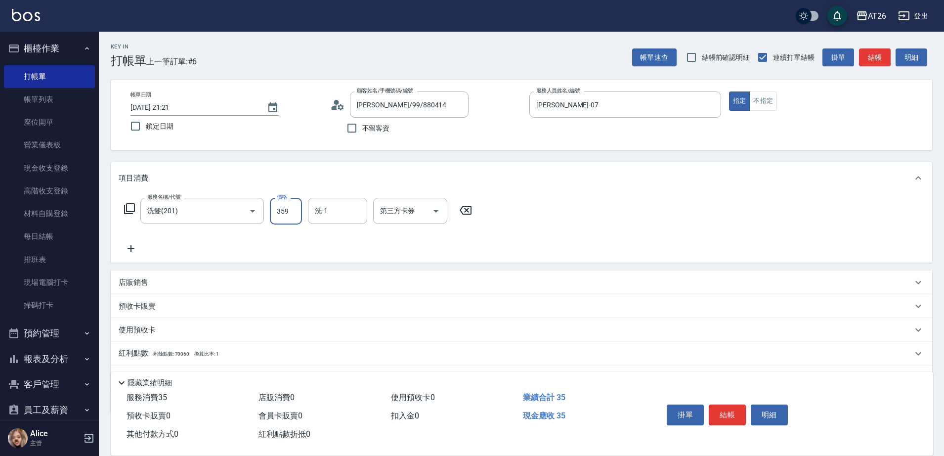
type input "359"
type input "Tammy-47"
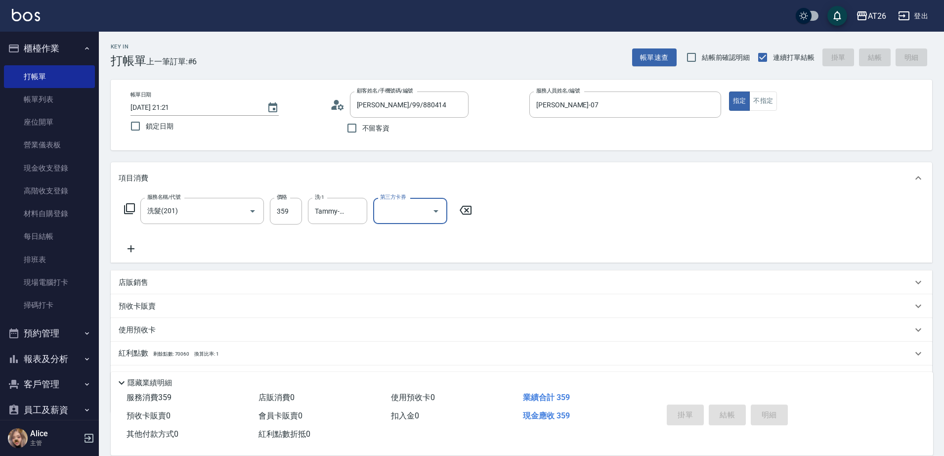
type input "[DATE] 21:22"
type input "0"
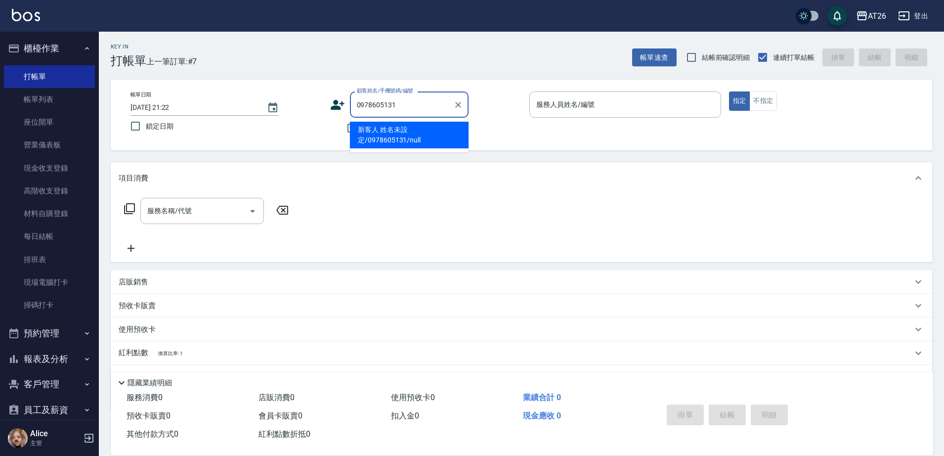
type input "新客人 姓名未設定/0978605131/null"
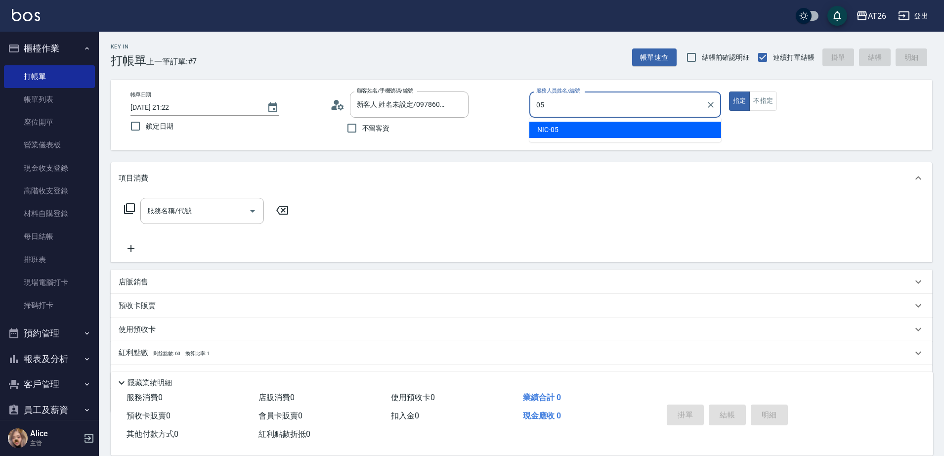
type input "NIC-05"
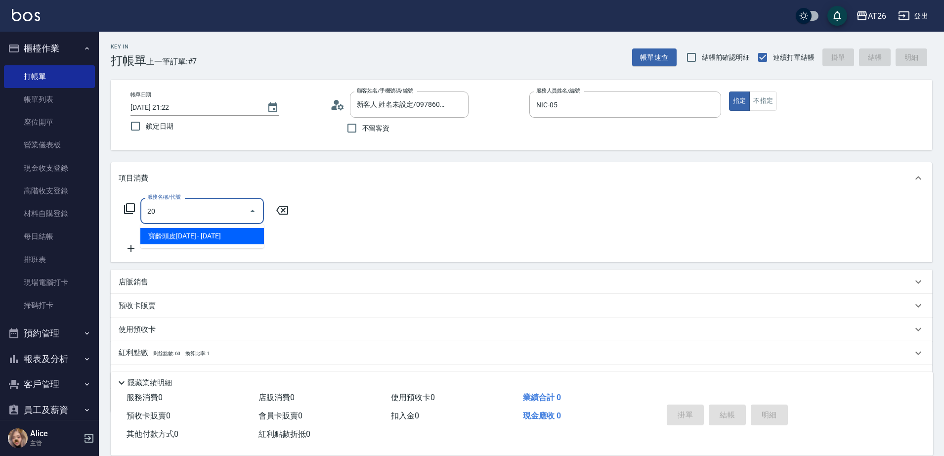
type input "201"
type input "20"
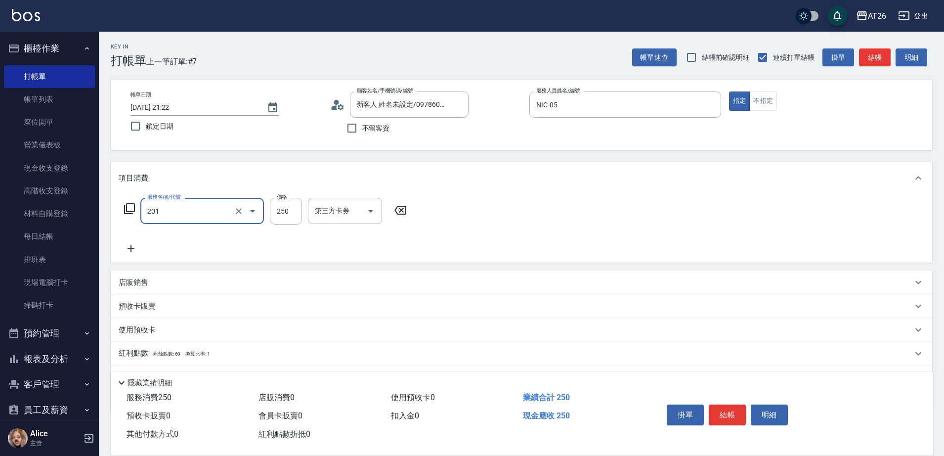
type input "洗髮(201)"
type input "0"
type input "410"
type input "40"
type input "41"
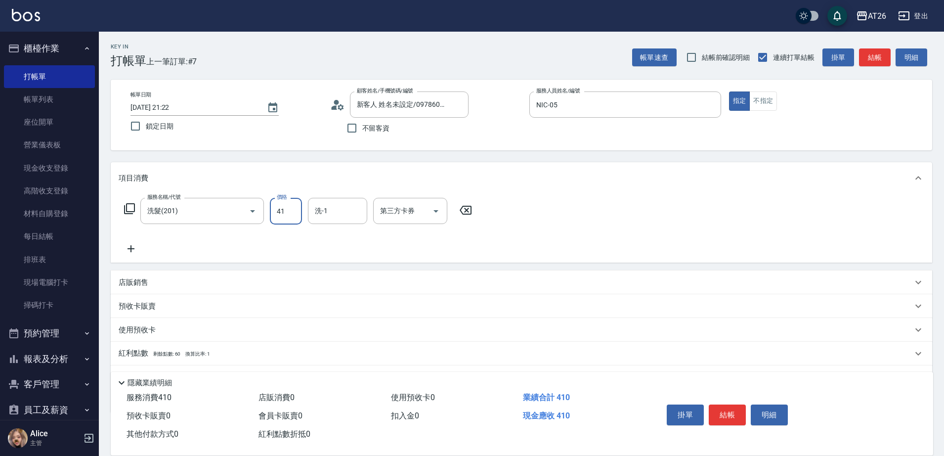
type input "0"
type input "400"
type input "40"
type input "400"
type input "[PERSON_NAME]-46"
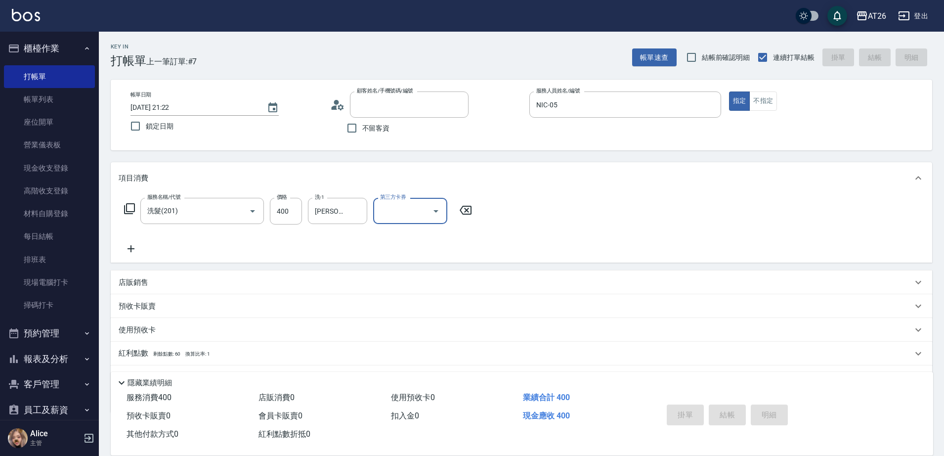
type input "0"
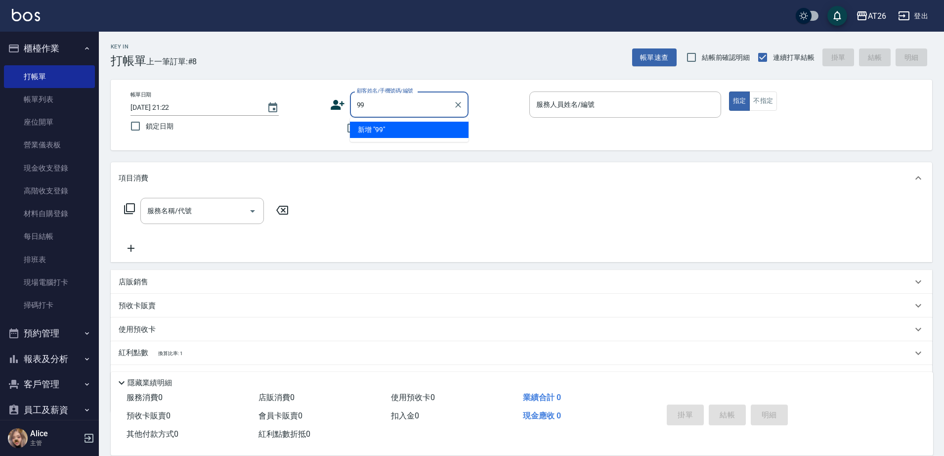
type input "99"
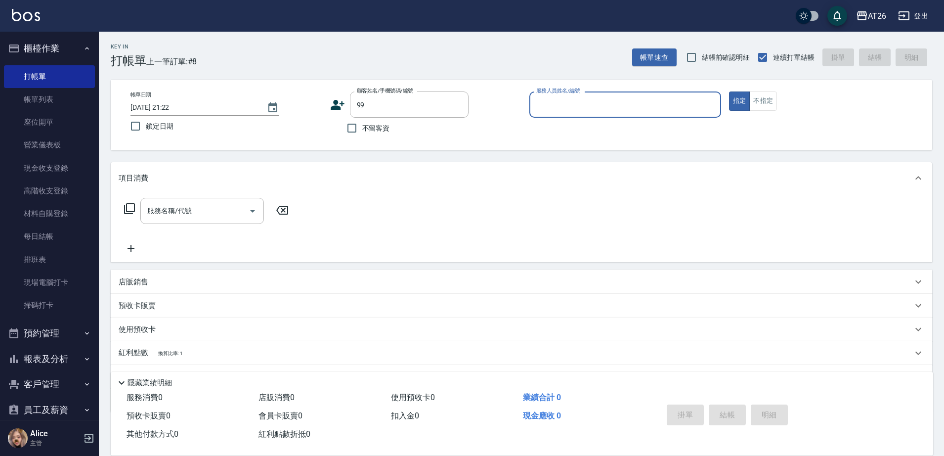
type input "0"
type input "[PERSON_NAME]/99/880414"
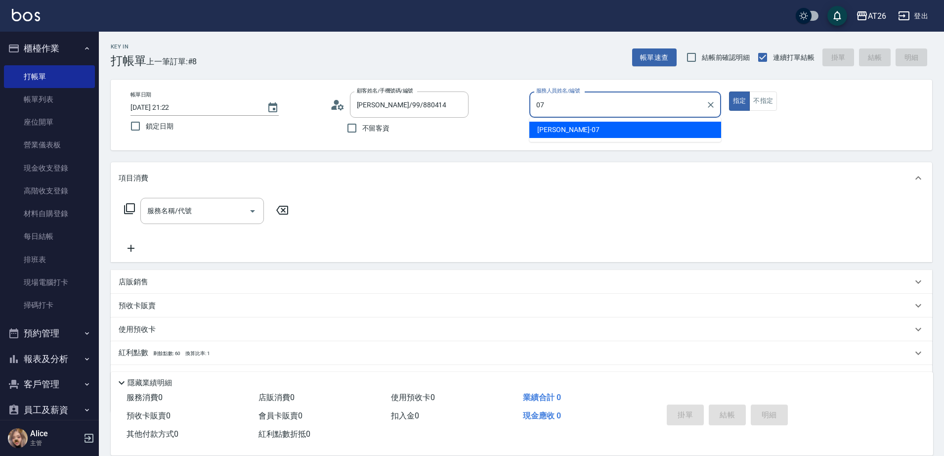
type input "[PERSON_NAME]-07"
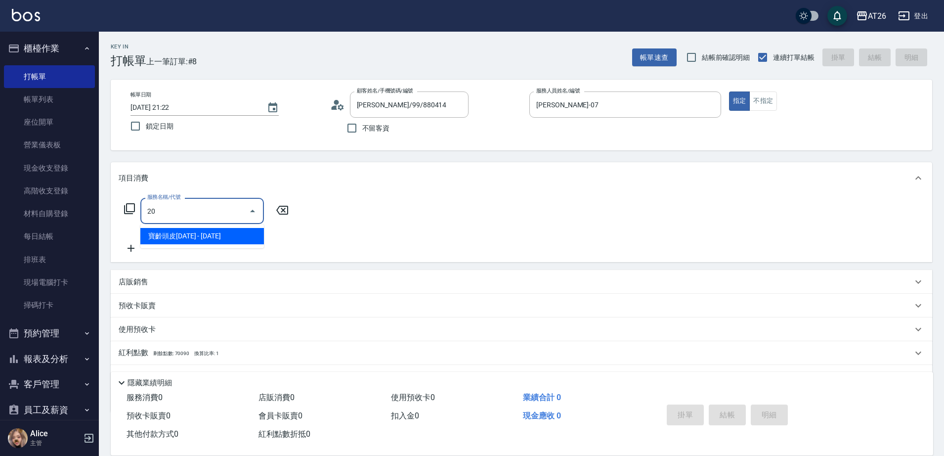
type input "201"
type input "20"
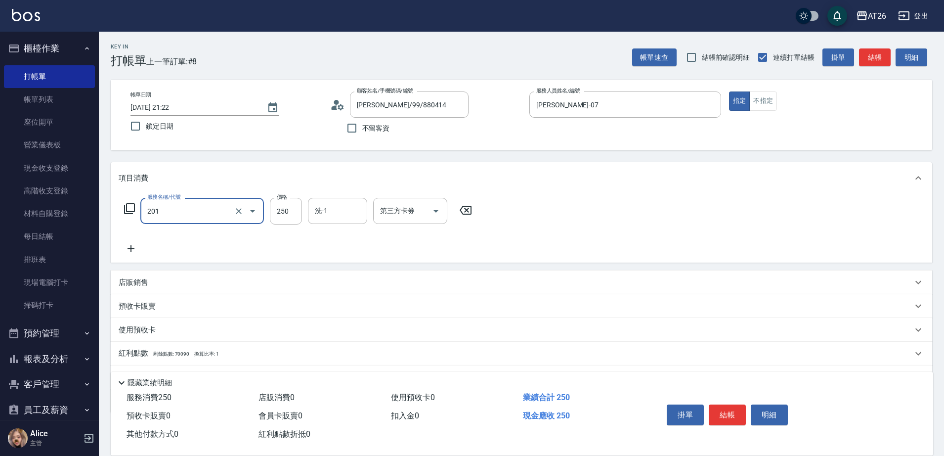
type input "洗髮(201)"
type input "0"
type input "700"
type input "70"
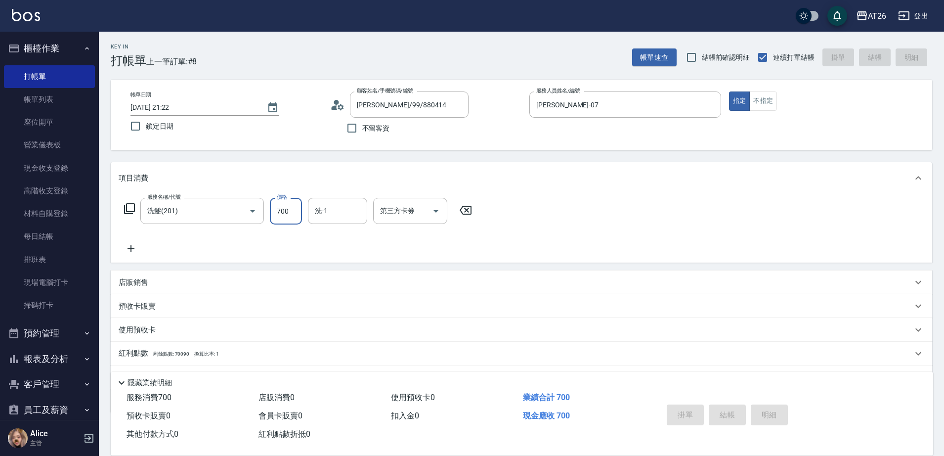
type input "0"
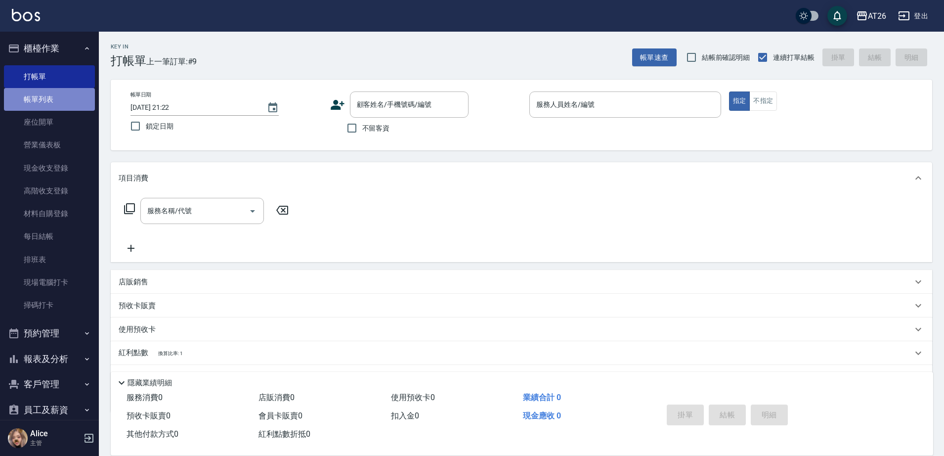
click at [53, 92] on link "帳單列表" at bounding box center [49, 99] width 91 height 23
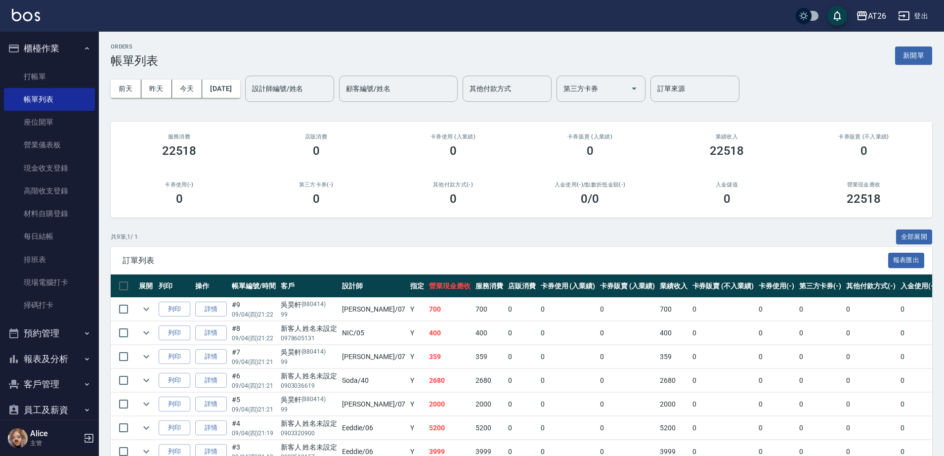
drag, startPoint x: 94, startPoint y: 166, endPoint x: 104, endPoint y: 147, distance: 20.6
drag, startPoint x: 104, startPoint y: 147, endPoint x: 349, endPoint y: 181, distance: 247.9
click at [349, 181] on div "第三方卡券(-) 0" at bounding box center [316, 194] width 137 height 48
click at [153, 85] on button "昨天" at bounding box center [156, 89] width 31 height 18
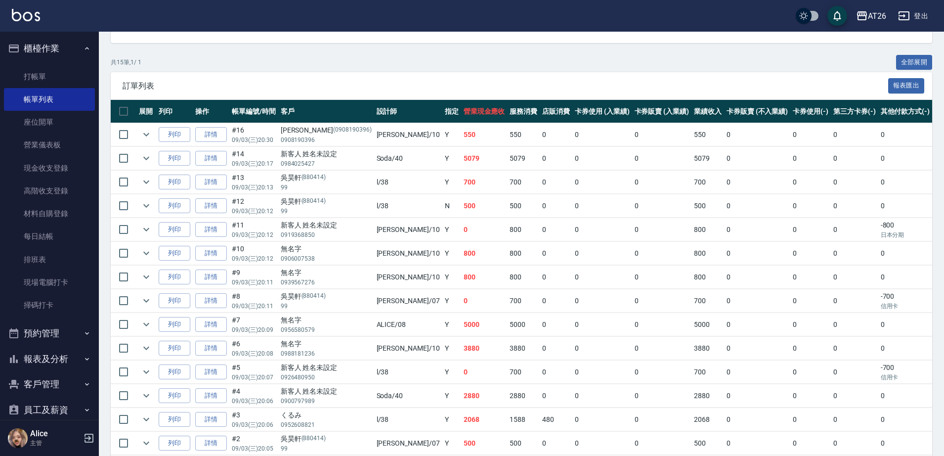
scroll to position [60, 0]
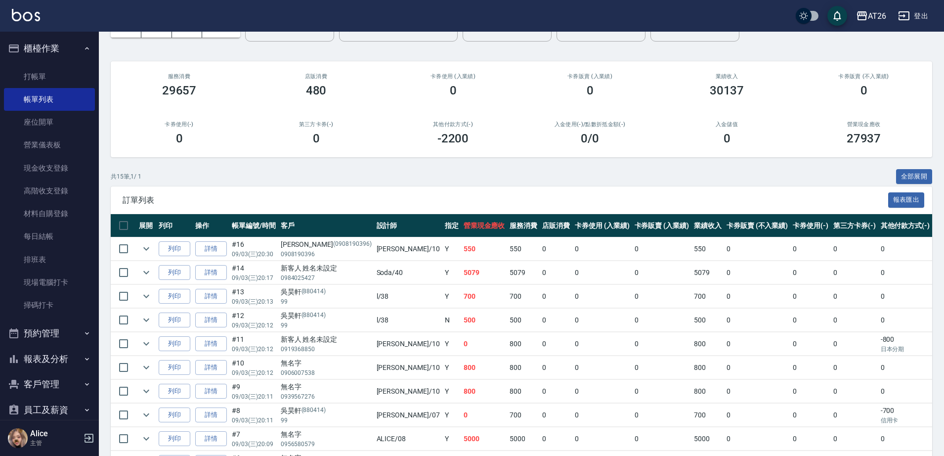
click at [44, 354] on button "報表及分析" at bounding box center [49, 359] width 91 height 26
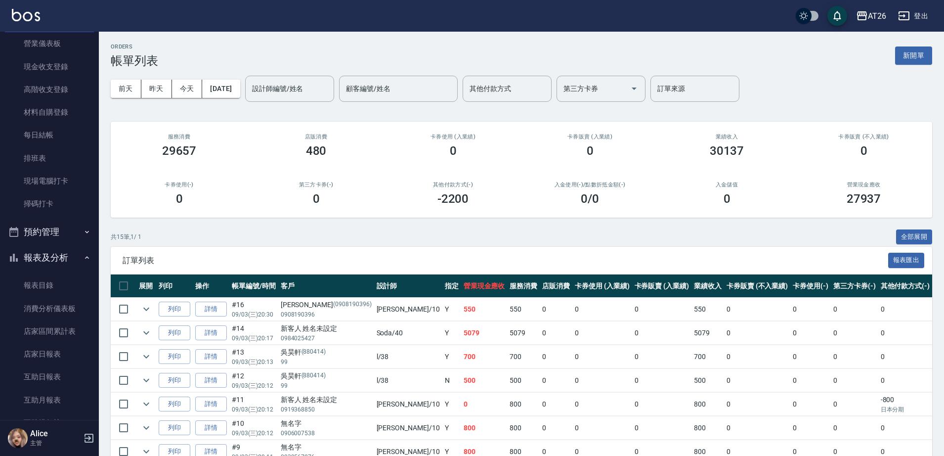
scroll to position [0, 0]
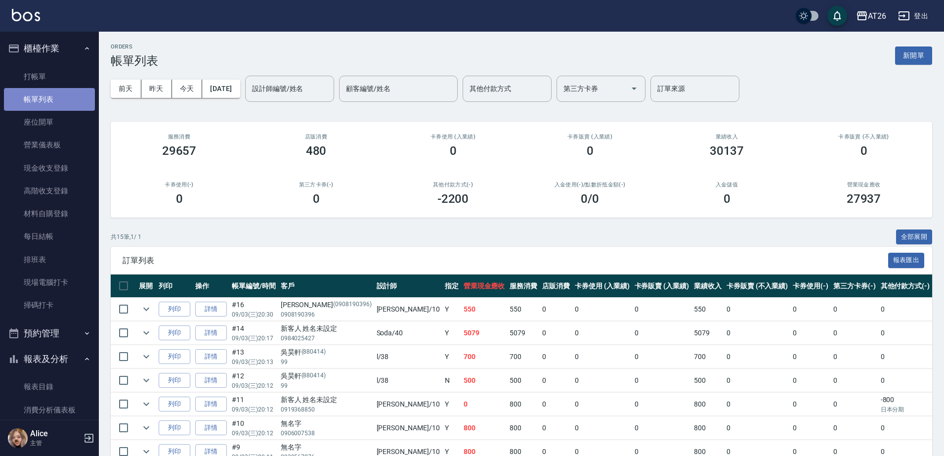
click at [51, 97] on link "帳單列表" at bounding box center [49, 99] width 91 height 23
click at [198, 86] on button "今天" at bounding box center [187, 89] width 31 height 18
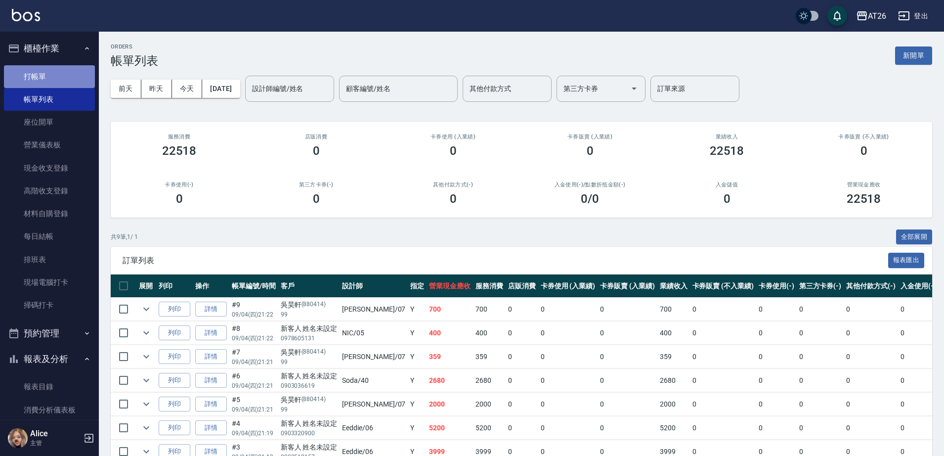
click at [49, 84] on link "打帳單" at bounding box center [49, 76] width 91 height 23
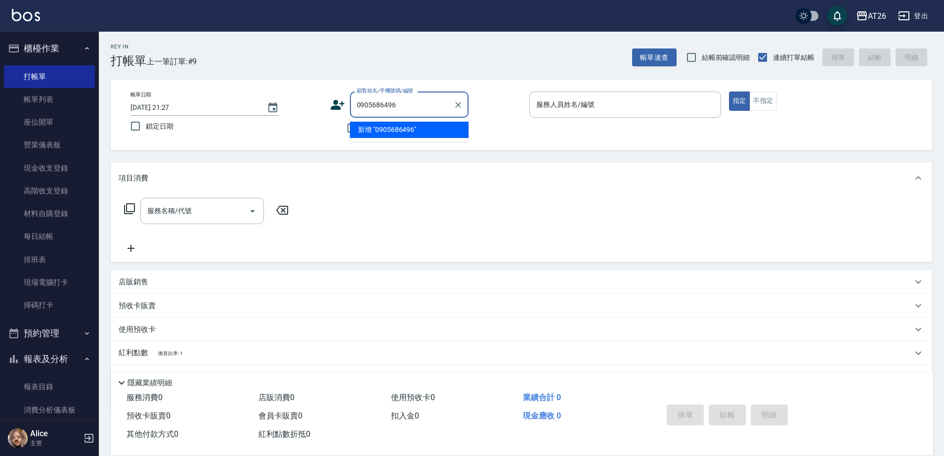
type input "0905686496"
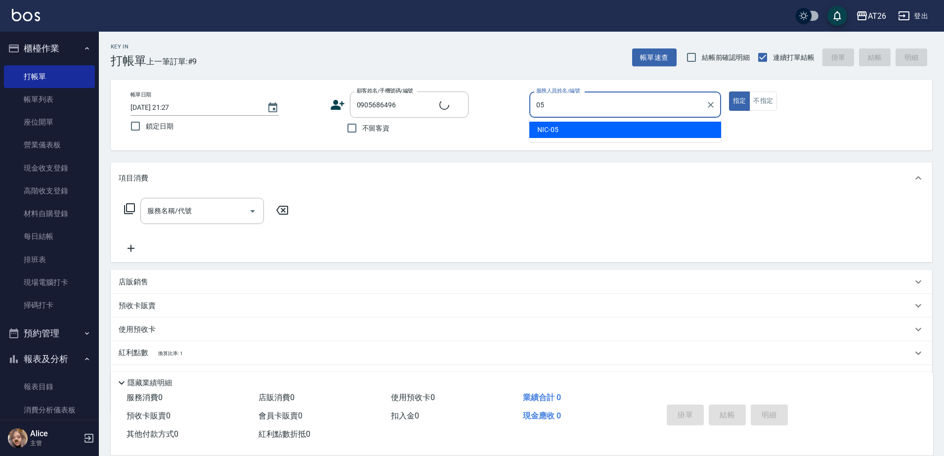
type input "NIC-05"
type button "true"
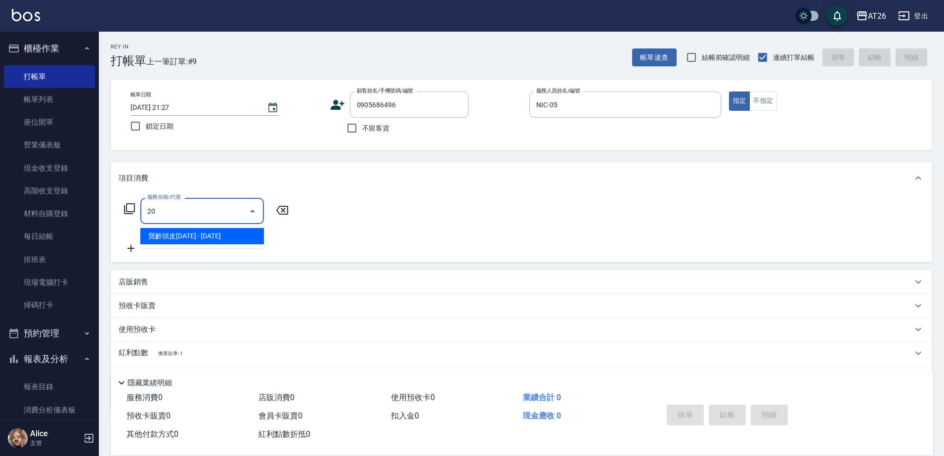
type input "201"
type input "20"
type input "洗髮(201)"
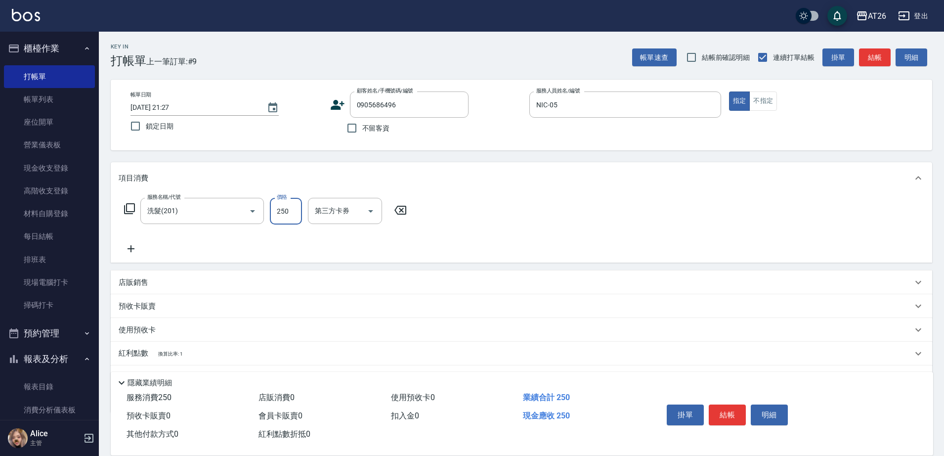
type input "0"
type input "400"
type input "40"
type input "400"
type input "[PERSON_NAME]-44"
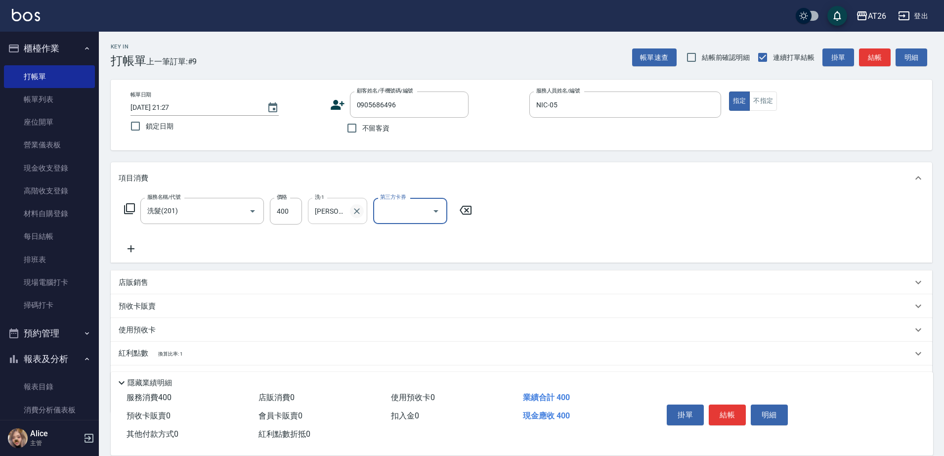
click at [353, 213] on icon "Clear" at bounding box center [357, 211] width 10 height 10
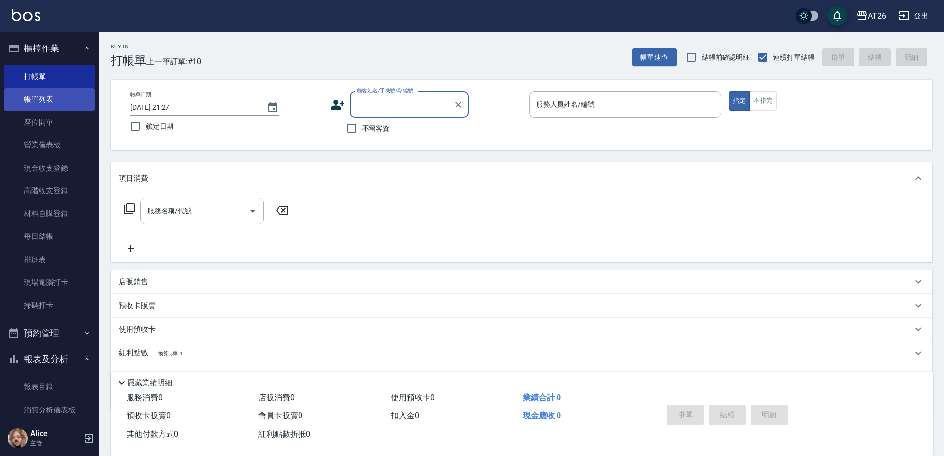
click at [41, 100] on link "帳單列表" at bounding box center [49, 99] width 91 height 23
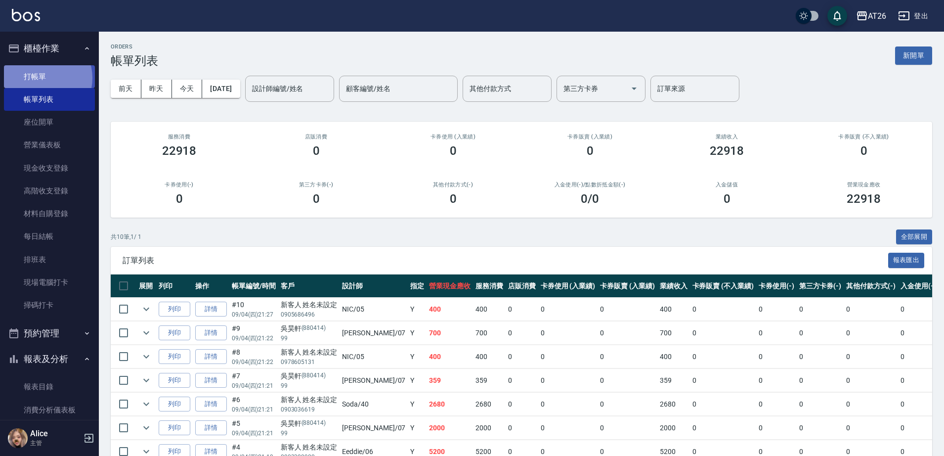
click at [41, 78] on link "打帳單" at bounding box center [49, 76] width 91 height 23
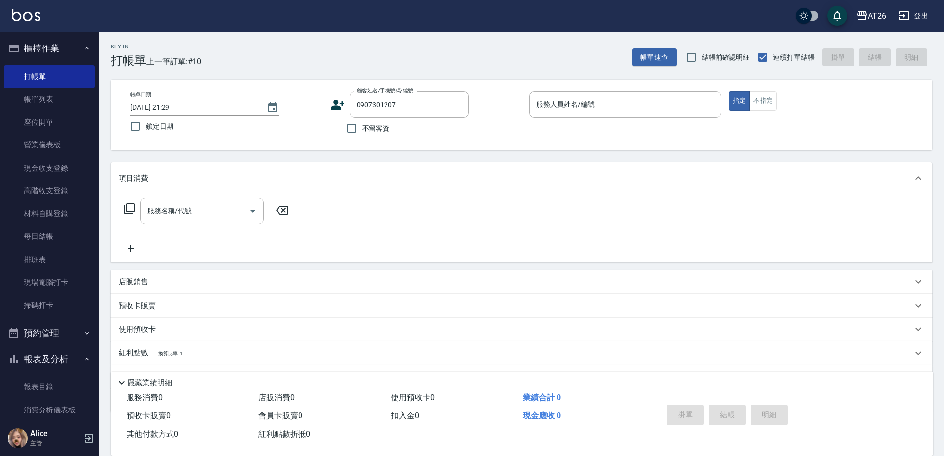
click at [372, 238] on div "服務名稱/代號 服務名稱/代號" at bounding box center [522, 228] width 822 height 68
click at [52, 96] on link "帳單列表" at bounding box center [49, 99] width 91 height 23
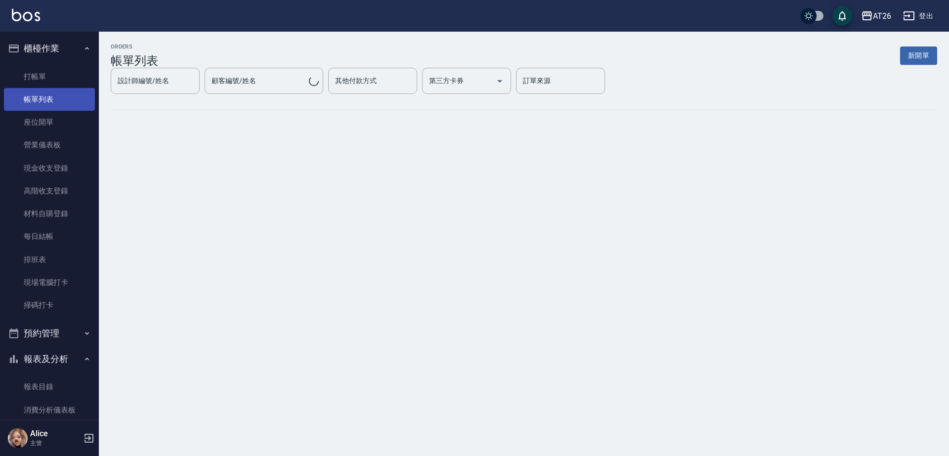
click at [68, 100] on link "帳單列表" at bounding box center [49, 99] width 91 height 23
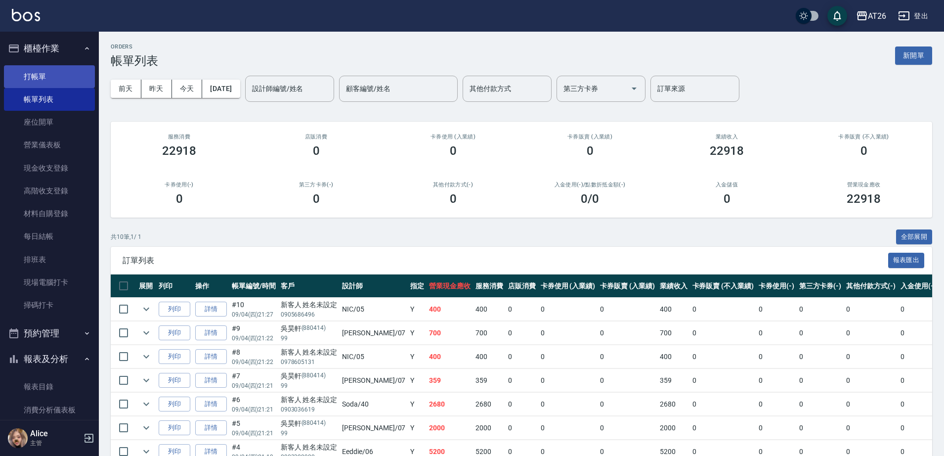
click at [58, 72] on link "打帳單" at bounding box center [49, 76] width 91 height 23
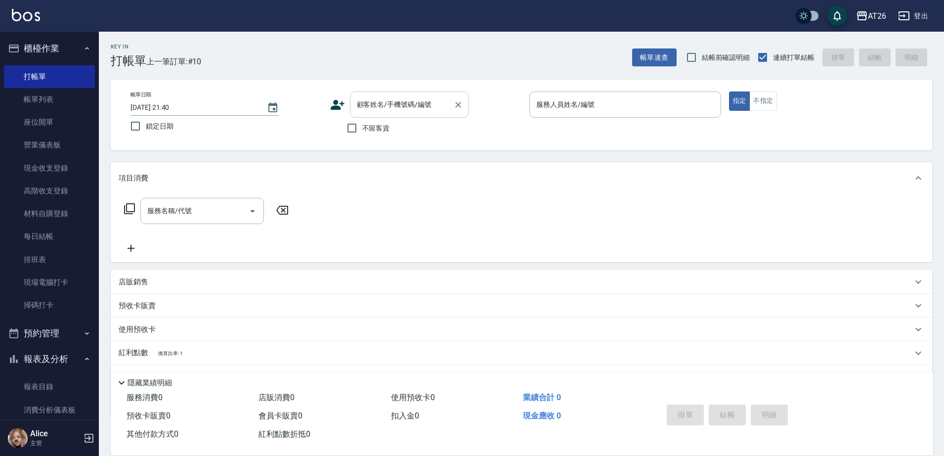
click at [390, 115] on div "顧客姓名/手機號碼/編號" at bounding box center [409, 104] width 119 height 26
click at [399, 145] on div "帳單日期 [DATE] 21:40 鎖定日期 顧客姓名/手機號碼/編號 新客人 姓名未設定/0905686496/null 顧客姓名/手機號碼/編號 不留客資…" at bounding box center [522, 115] width 822 height 71
click at [445, 116] on div "新客人 姓名未設定/0905686496/null 顧客姓名/手機號碼/編號" at bounding box center [409, 104] width 119 height 26
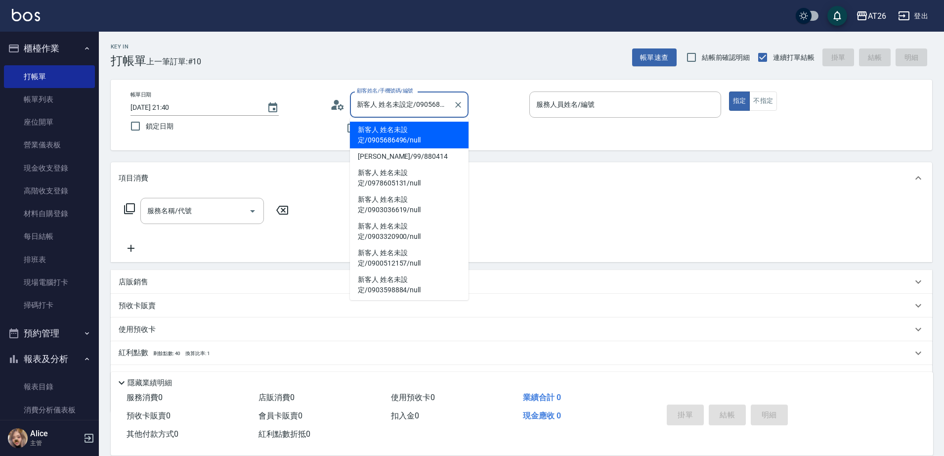
scroll to position [0, 22]
click at [456, 104] on icon "Clear" at bounding box center [458, 105] width 10 height 10
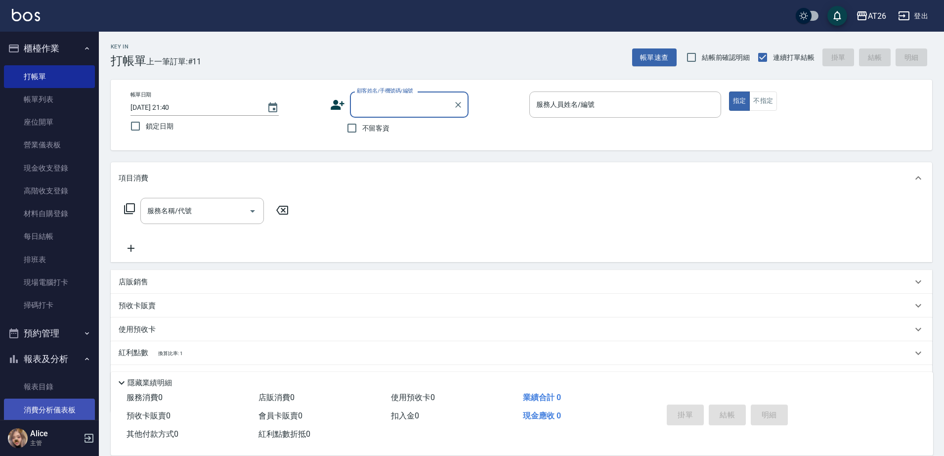
scroll to position [185, 0]
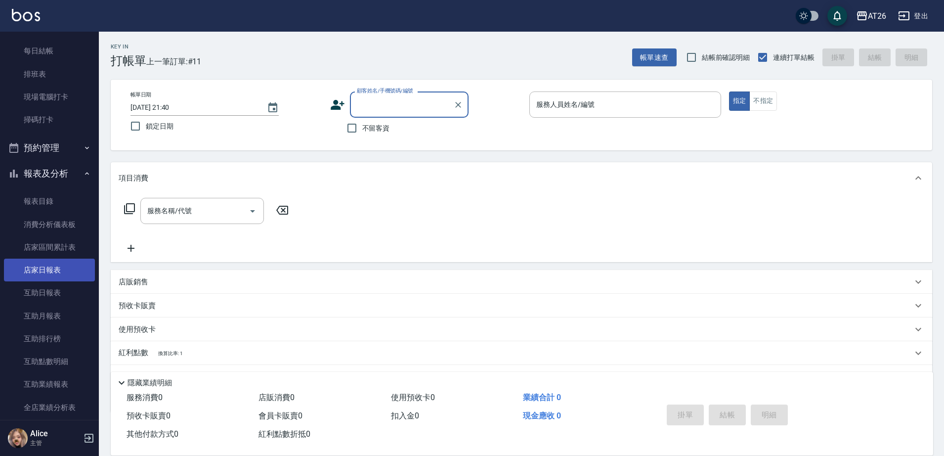
click at [56, 268] on link "店家日報表" at bounding box center [49, 270] width 91 height 23
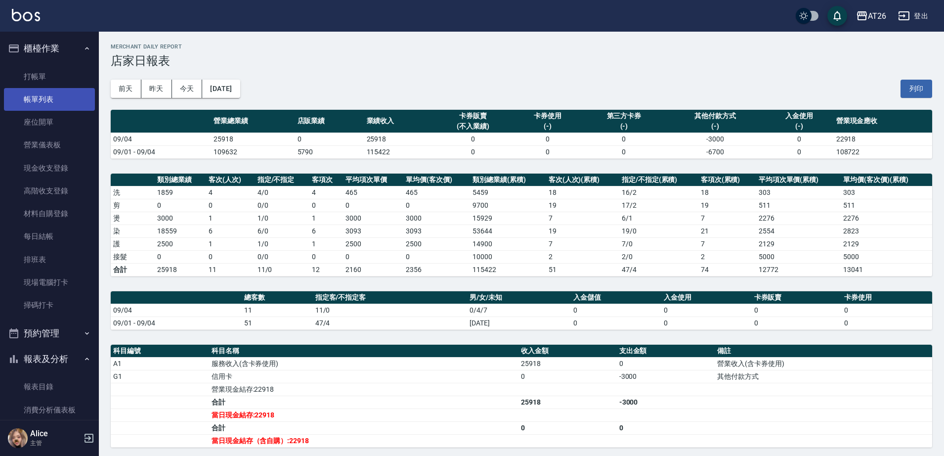
click at [39, 106] on link "帳單列表" at bounding box center [49, 99] width 91 height 23
click at [53, 92] on link "帳單列表" at bounding box center [49, 99] width 91 height 23
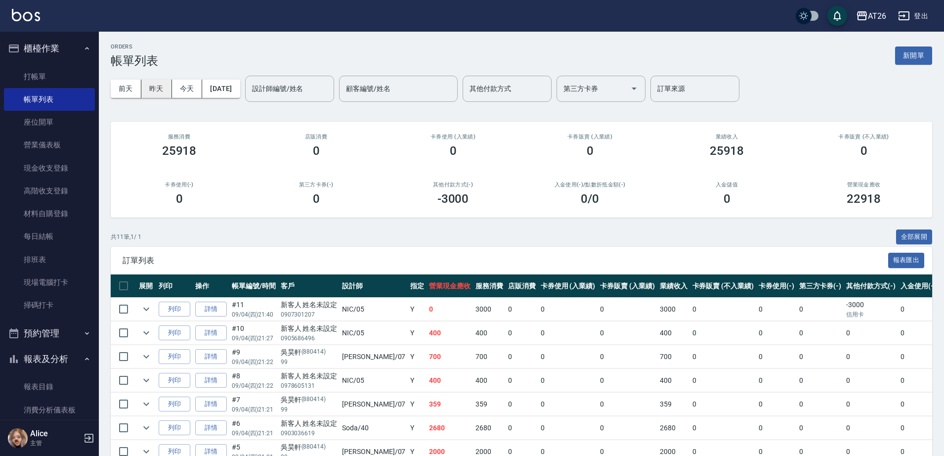
click at [167, 86] on button "昨天" at bounding box center [156, 89] width 31 height 18
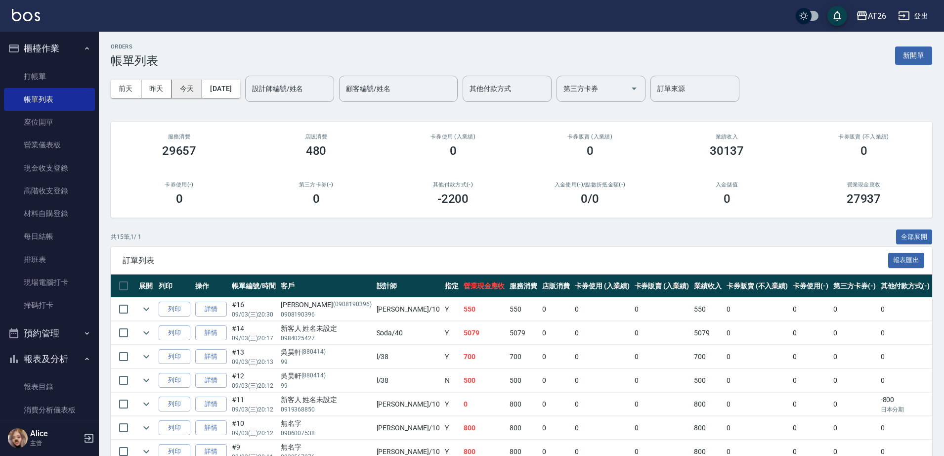
click at [175, 89] on button "今天" at bounding box center [187, 89] width 31 height 18
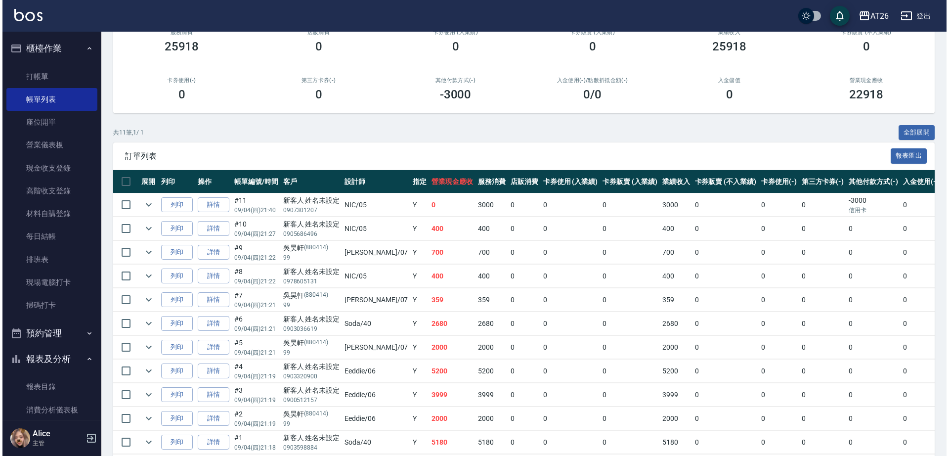
scroll to position [151, 0]
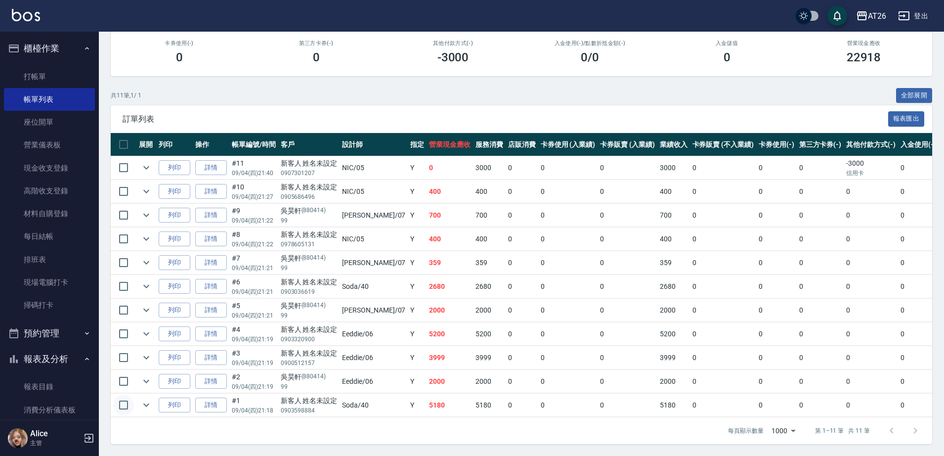
click at [125, 398] on input "checkbox" at bounding box center [123, 404] width 21 height 21
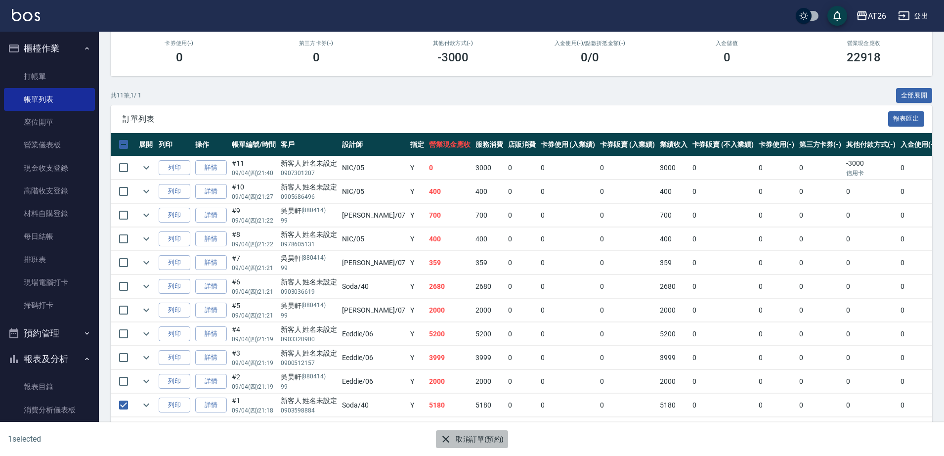
click at [471, 438] on button "取消訂單(預約)" at bounding box center [472, 439] width 72 height 18
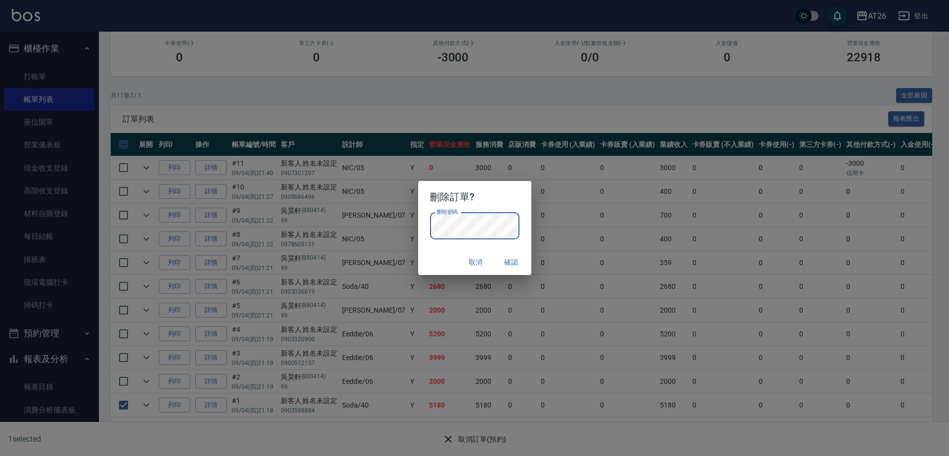
click at [449, 259] on div "取消 確認" at bounding box center [474, 262] width 113 height 26
click at [510, 255] on button "確認" at bounding box center [512, 262] width 32 height 18
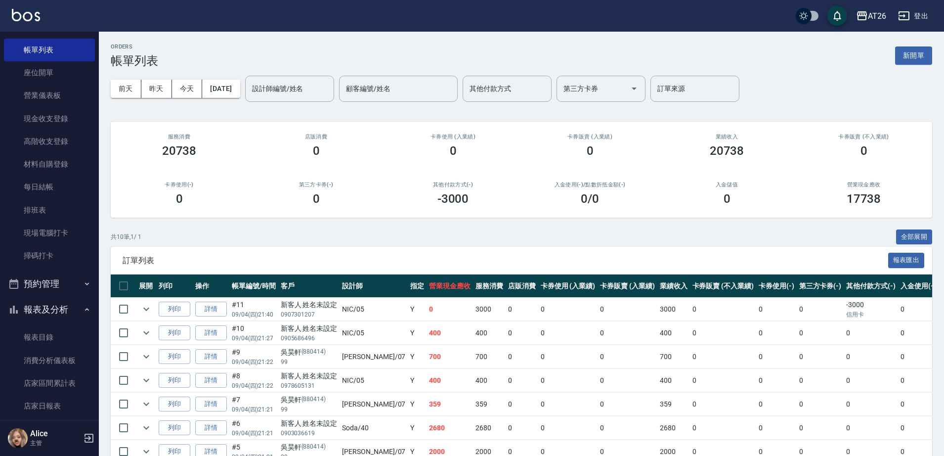
scroll to position [185, 0]
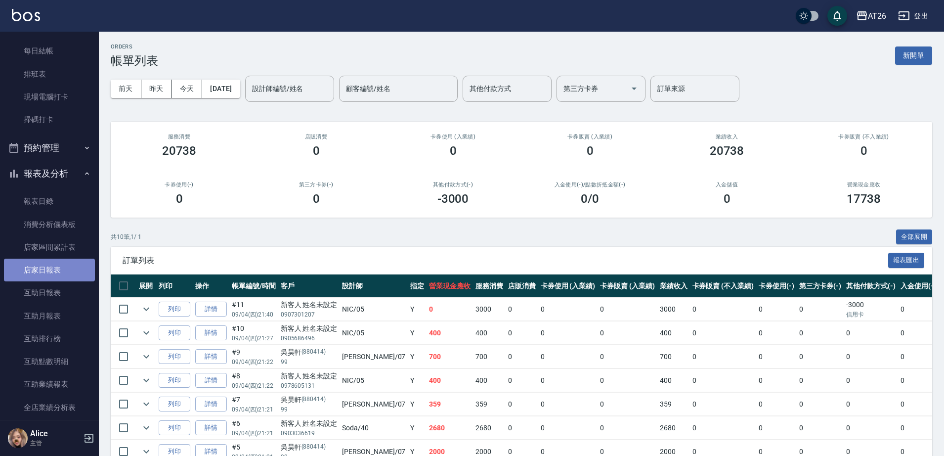
click at [64, 271] on link "店家日報表" at bounding box center [49, 270] width 91 height 23
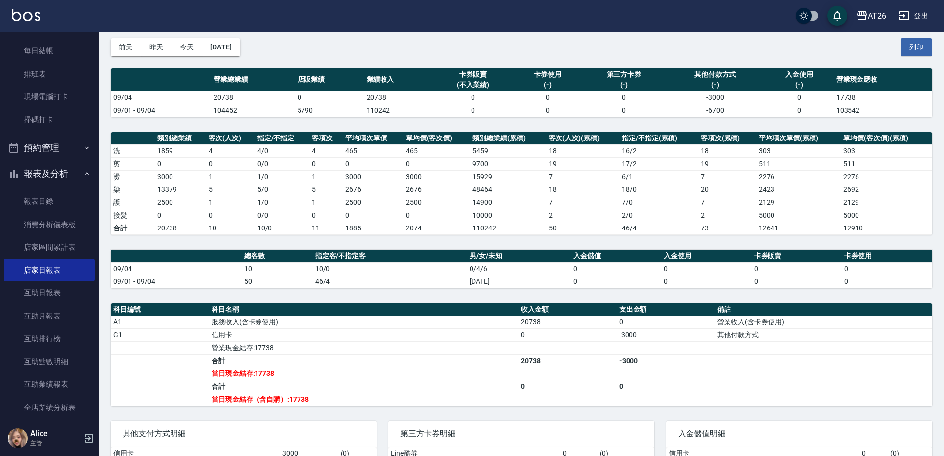
scroll to position [62, 0]
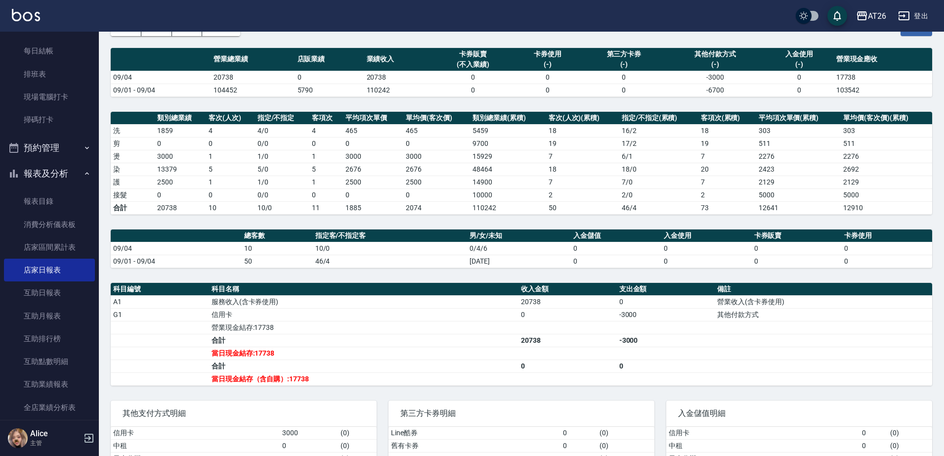
drag, startPoint x: 153, startPoint y: 277, endPoint x: 649, endPoint y: 424, distance: 517.2
